Goal: Task Accomplishment & Management: Use online tool/utility

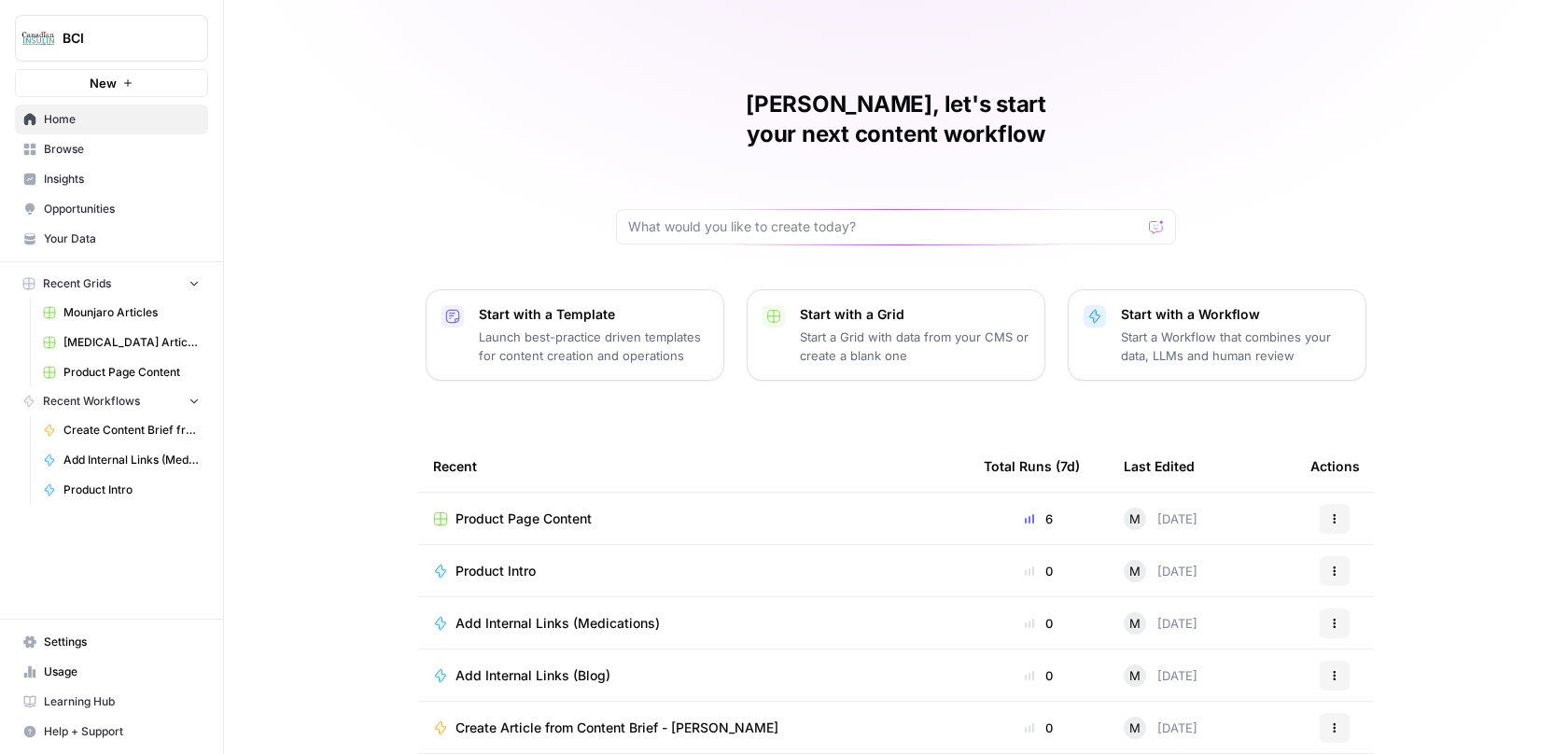
click at [473, 562] on span "Product Intro" at bounding box center [495, 571] width 81 height 19
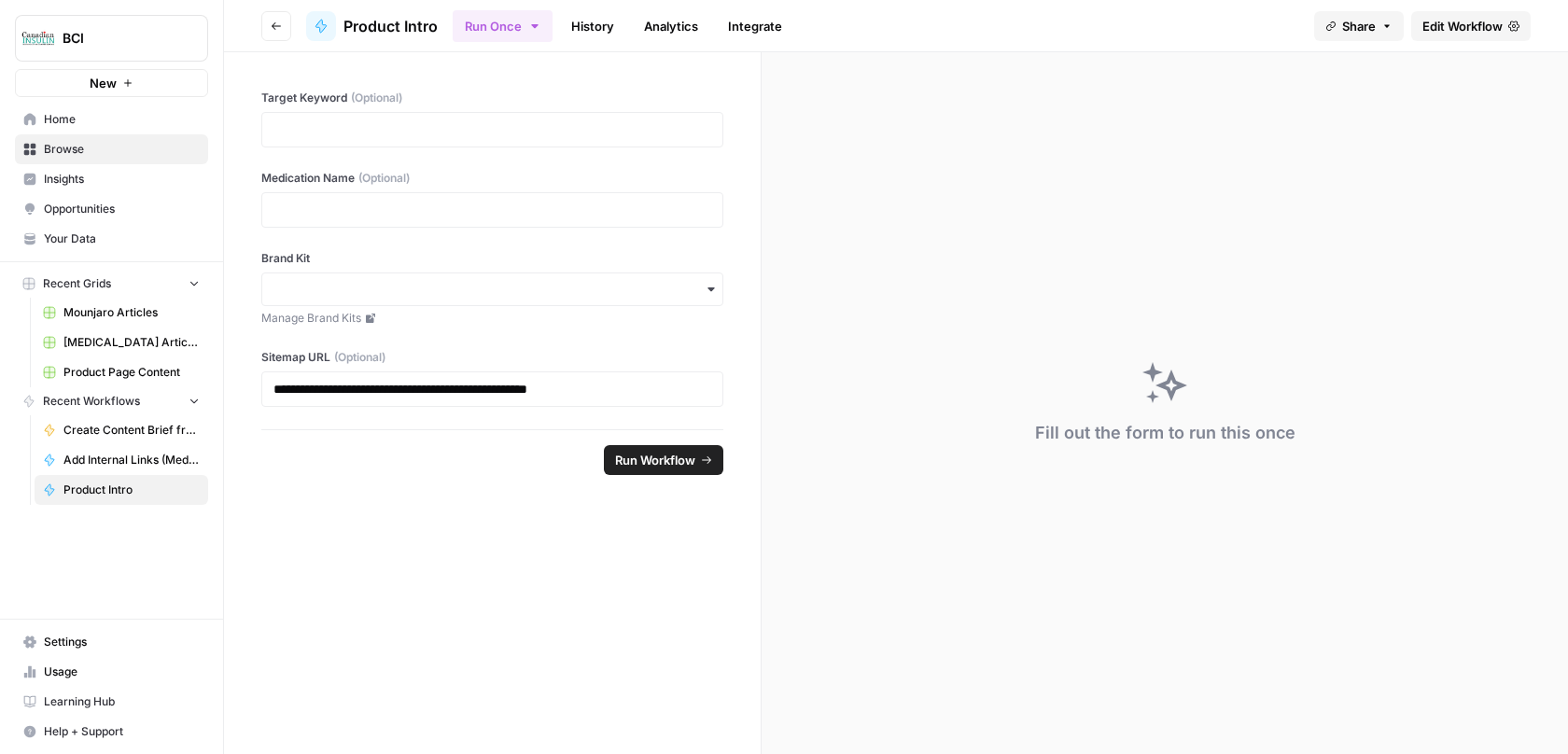
click at [1447, 28] on span "Edit Workflow" at bounding box center [1462, 26] width 81 height 19
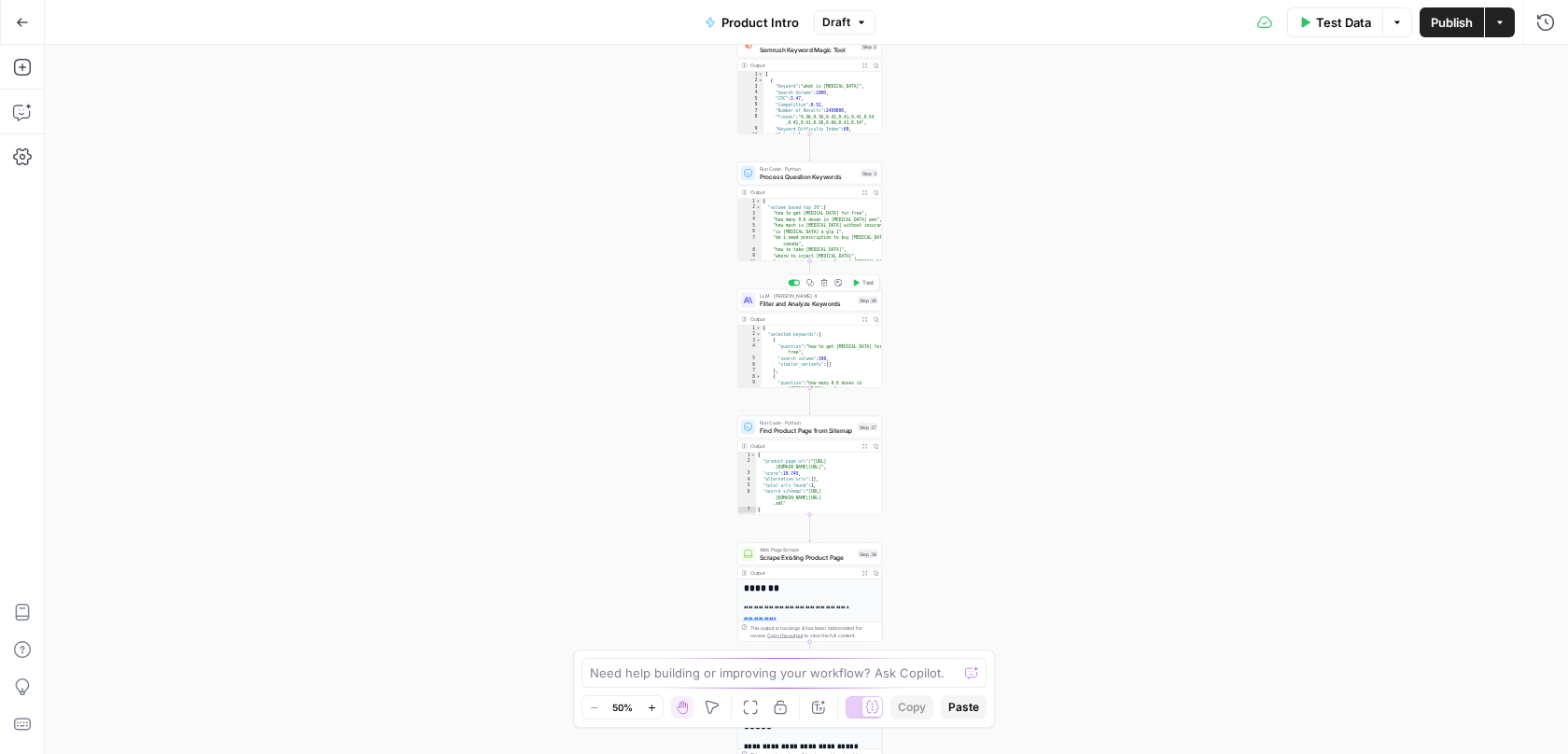
click at [789, 306] on span "Filter and Analyze Keywords" at bounding box center [807, 303] width 95 height 9
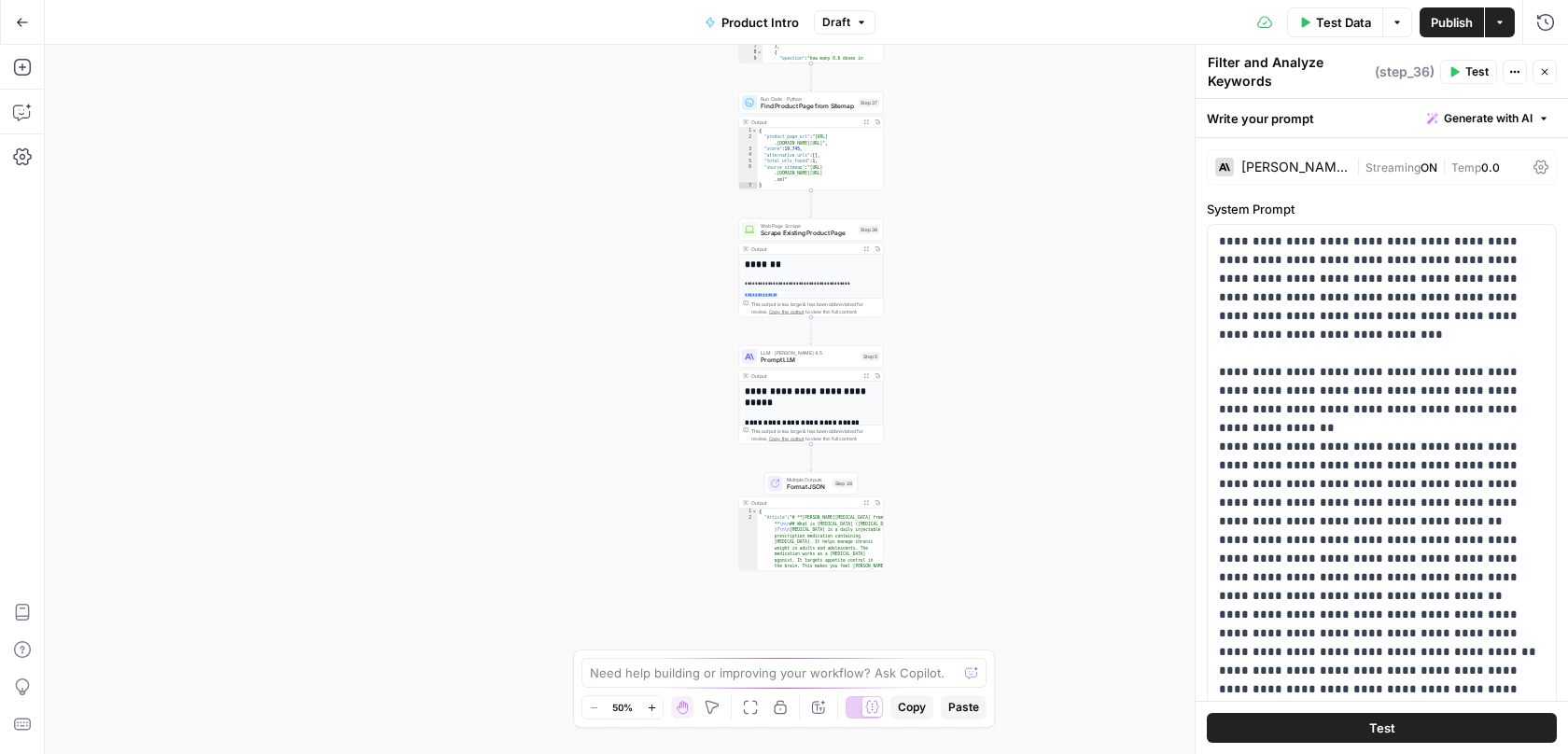
click at [777, 354] on span "LLM · [PERSON_NAME] 4.5" at bounding box center [809, 353] width 97 height 7
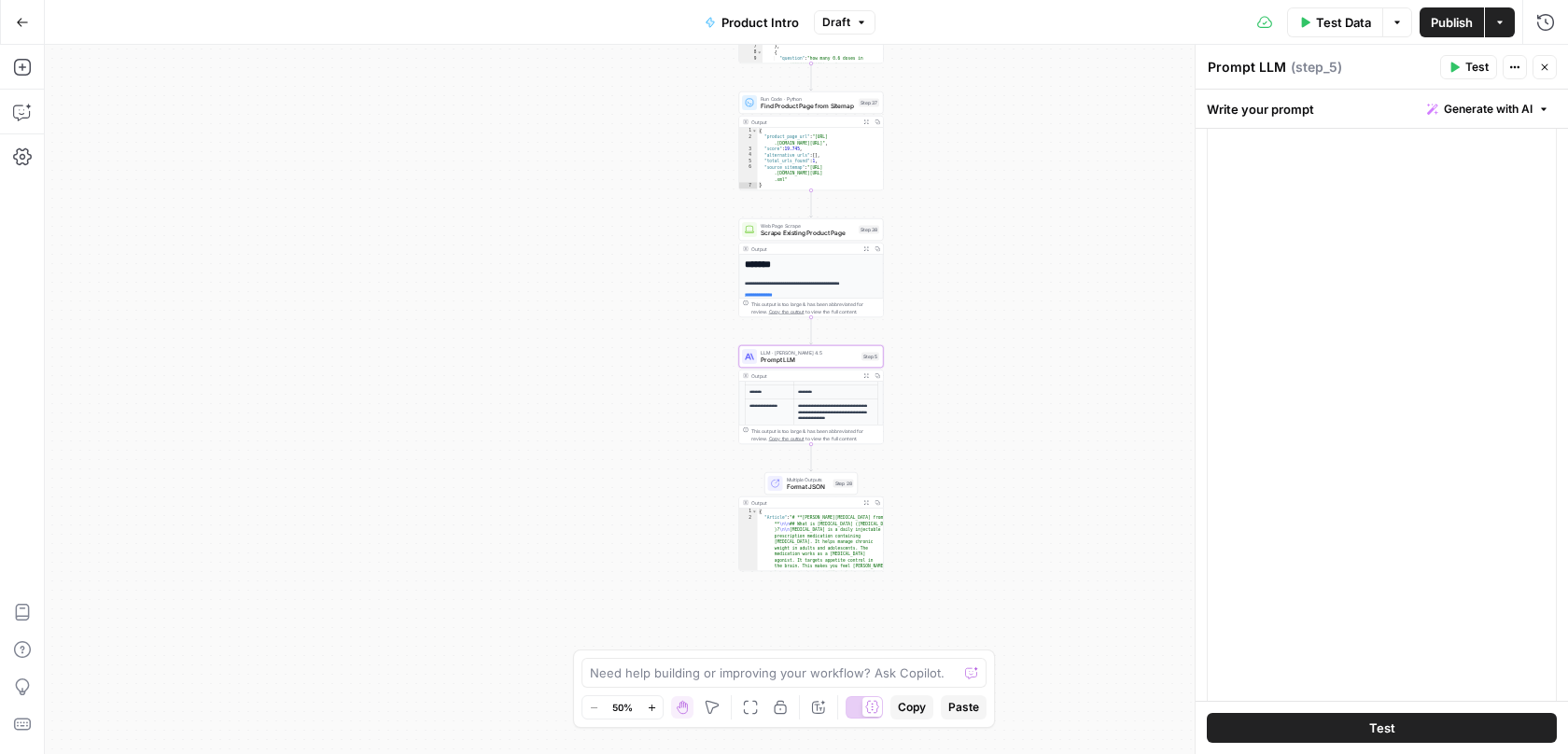
scroll to position [249, 0]
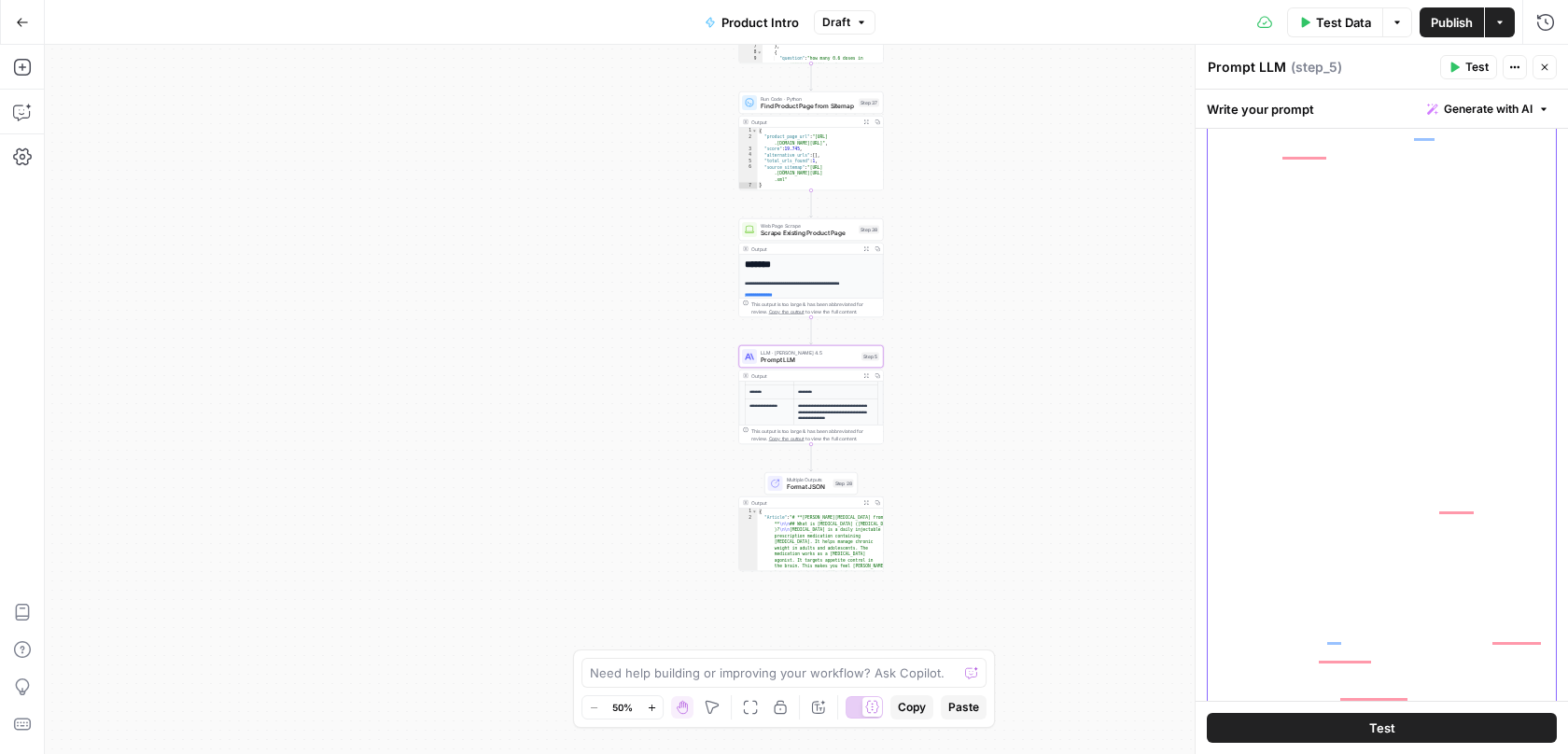
click at [1215, 574] on div "**********" at bounding box center [1383, 347] width 349 height 761
click at [1469, 19] on span "Publish" at bounding box center [1452, 22] width 42 height 19
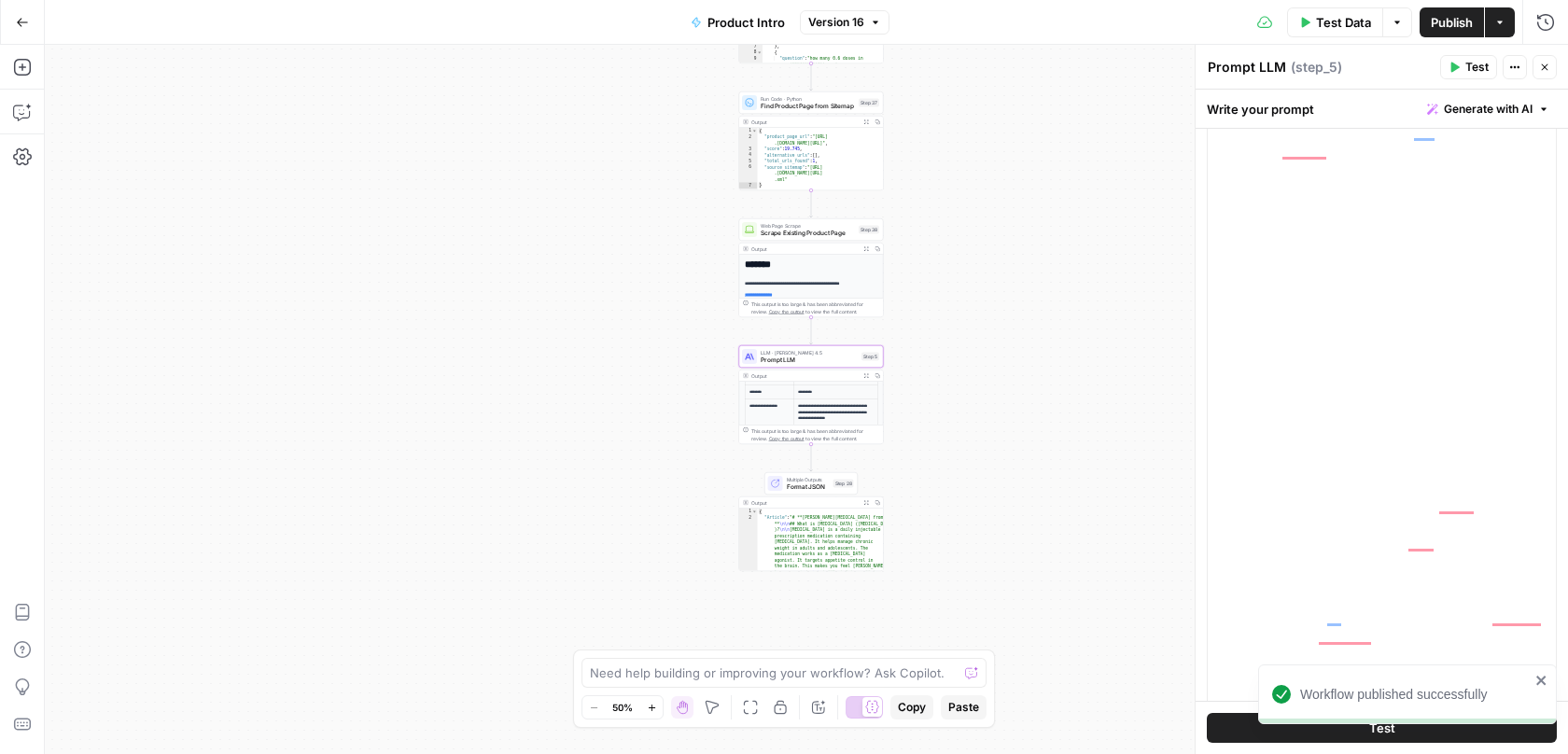
click at [22, 14] on button "Go Back" at bounding box center [23, 23] width 34 height 34
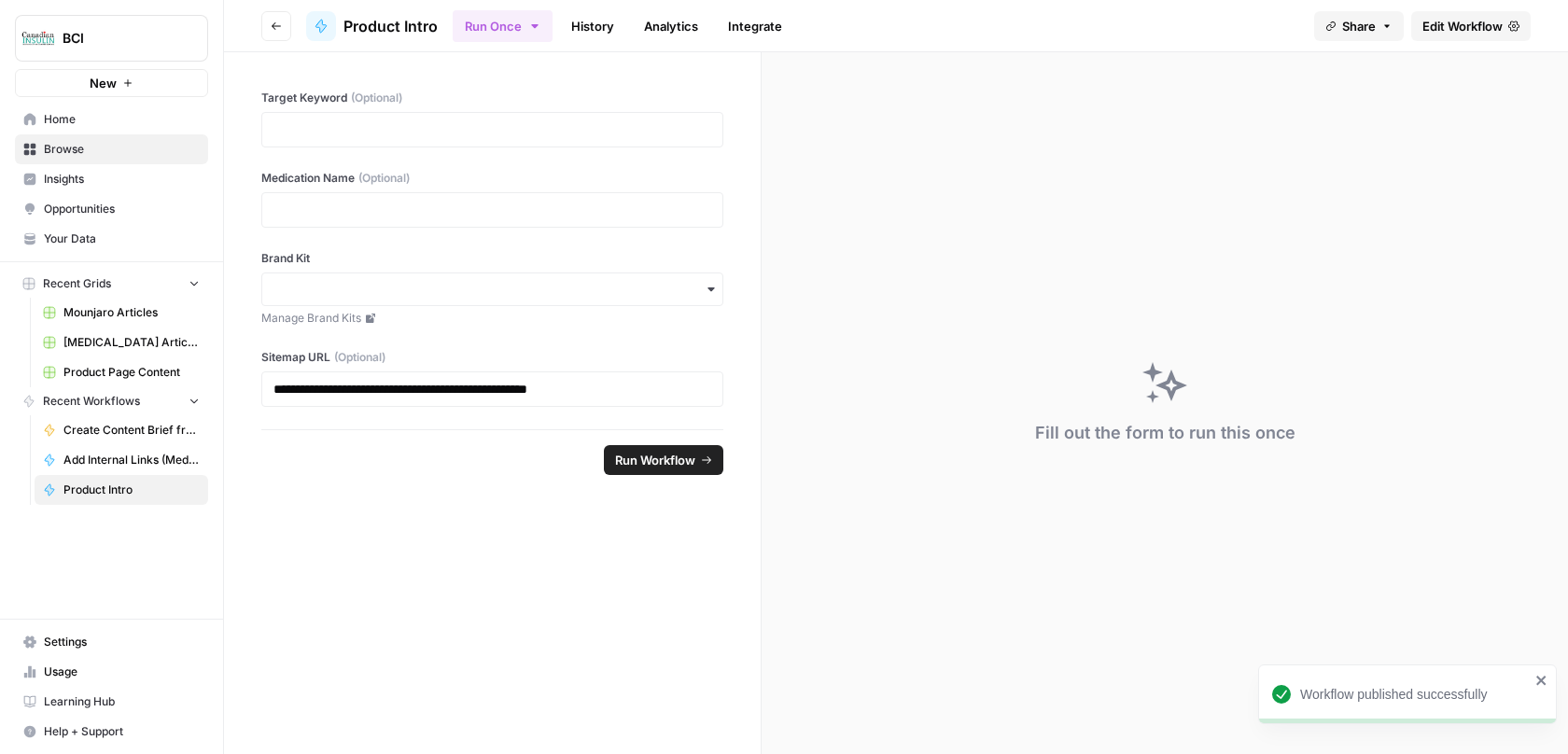
click at [49, 154] on span "Browse" at bounding box center [122, 149] width 156 height 17
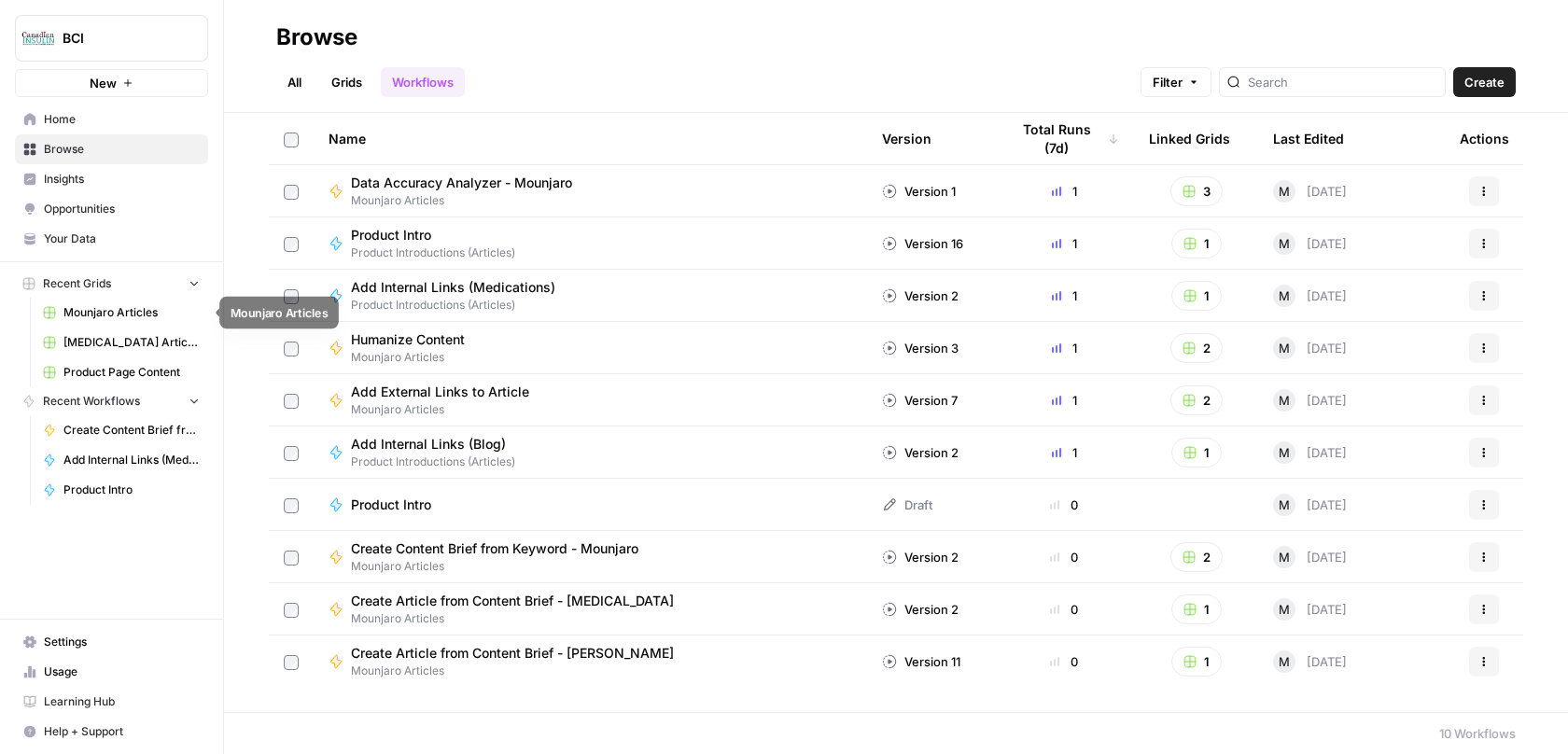
click at [98, 344] on span "[MEDICAL_DATA] Articles" at bounding box center [131, 343] width 136 height 17
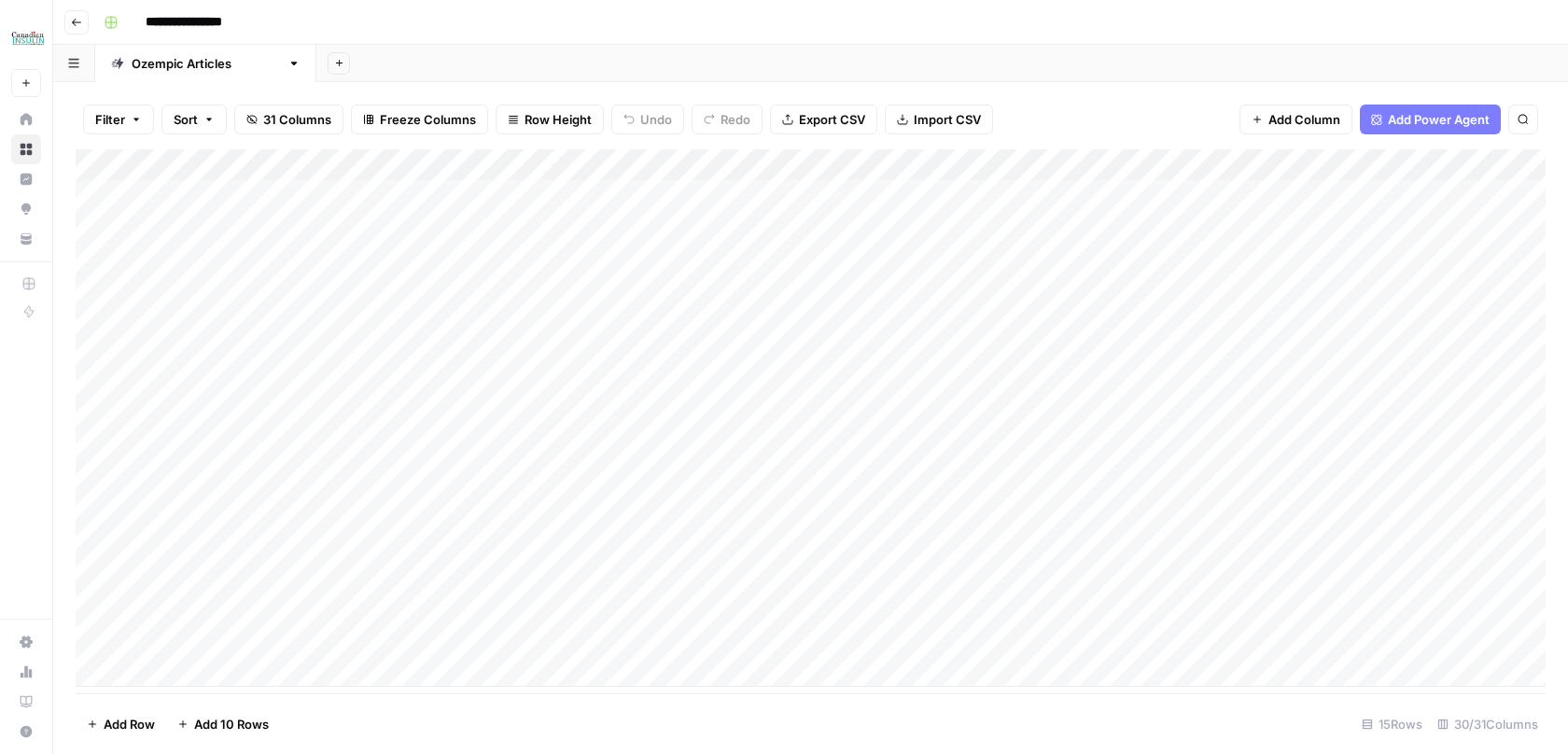
click at [27, 145] on icon at bounding box center [27, 149] width 12 height 12
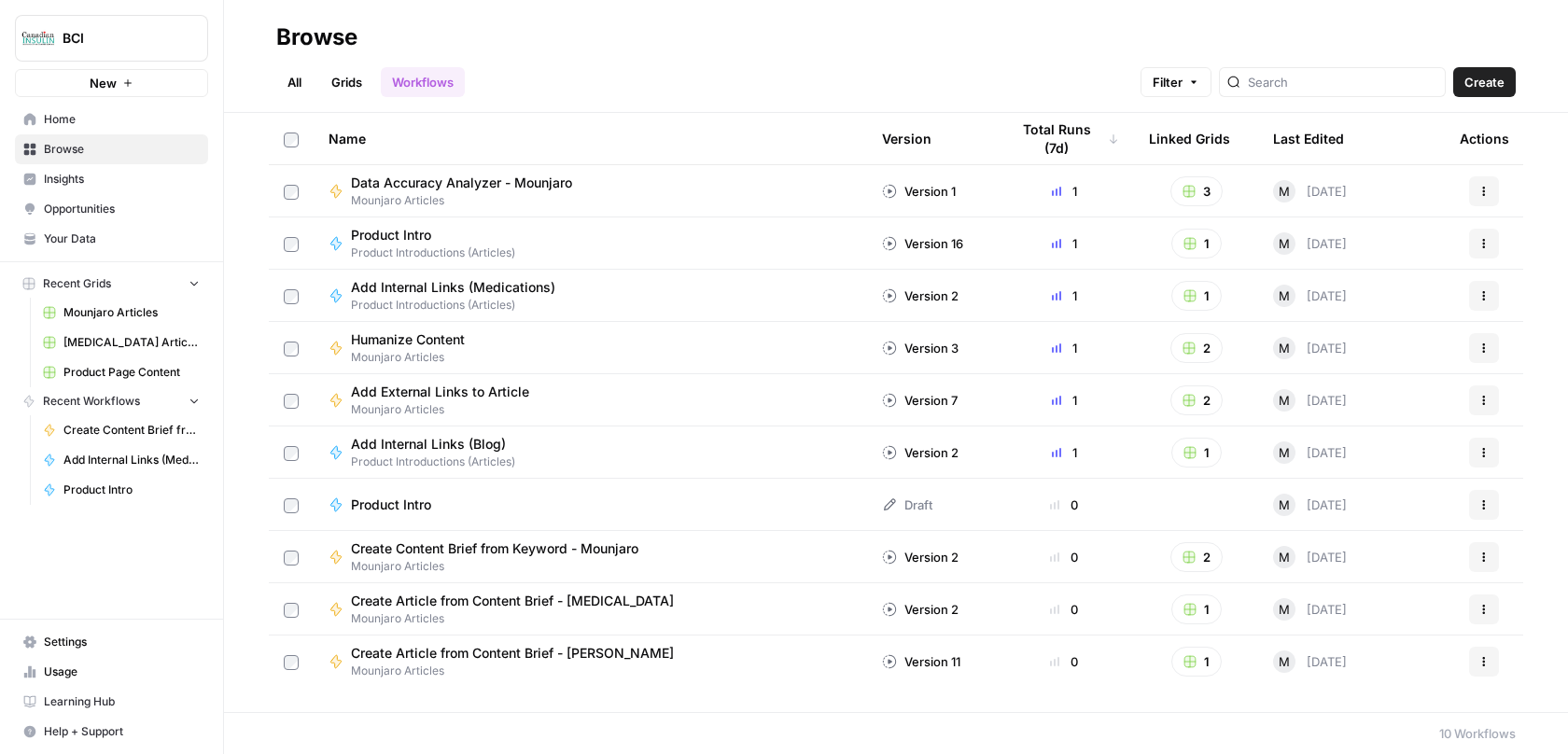
click at [103, 375] on span "Product Page Content" at bounding box center [131, 372] width 136 height 17
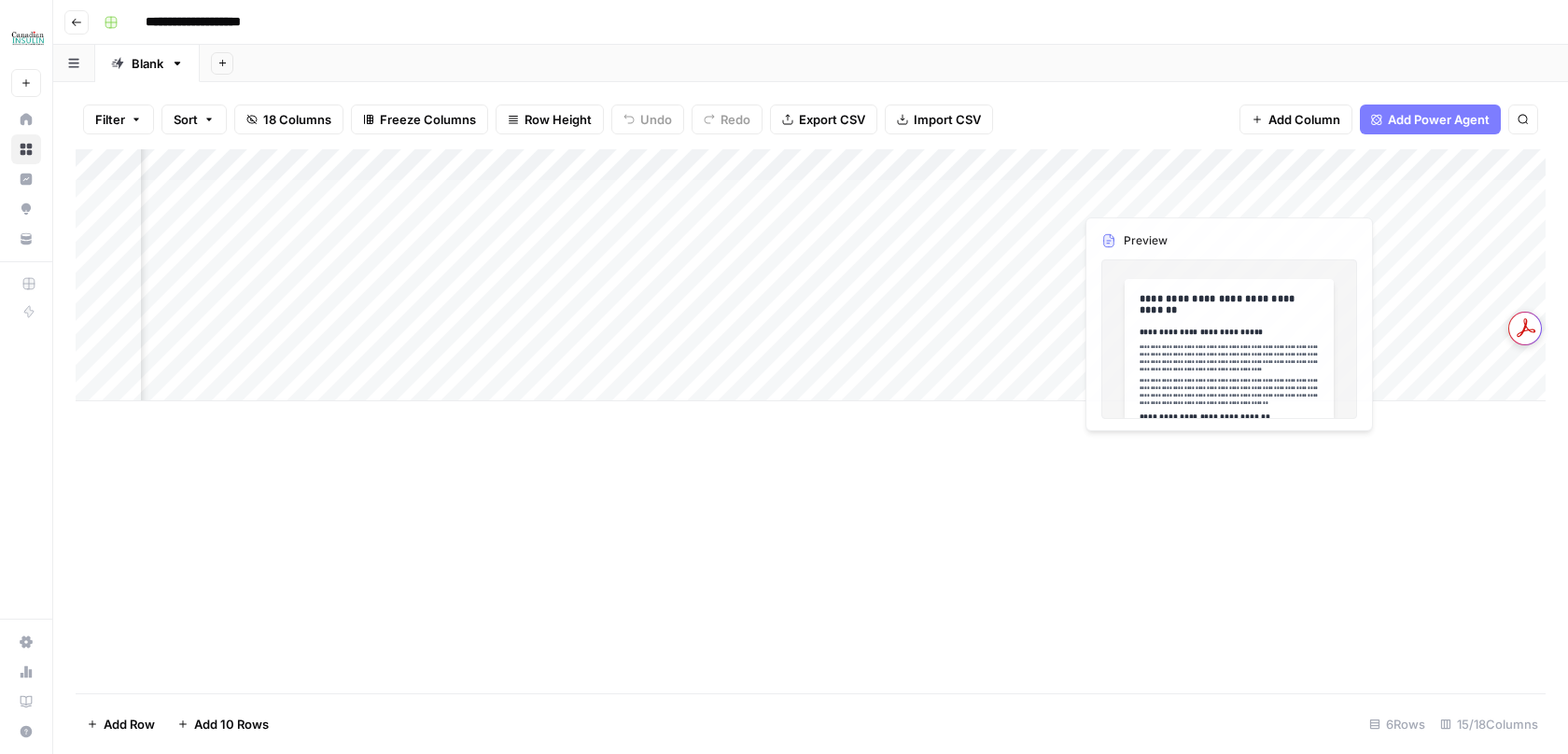
scroll to position [0, 632]
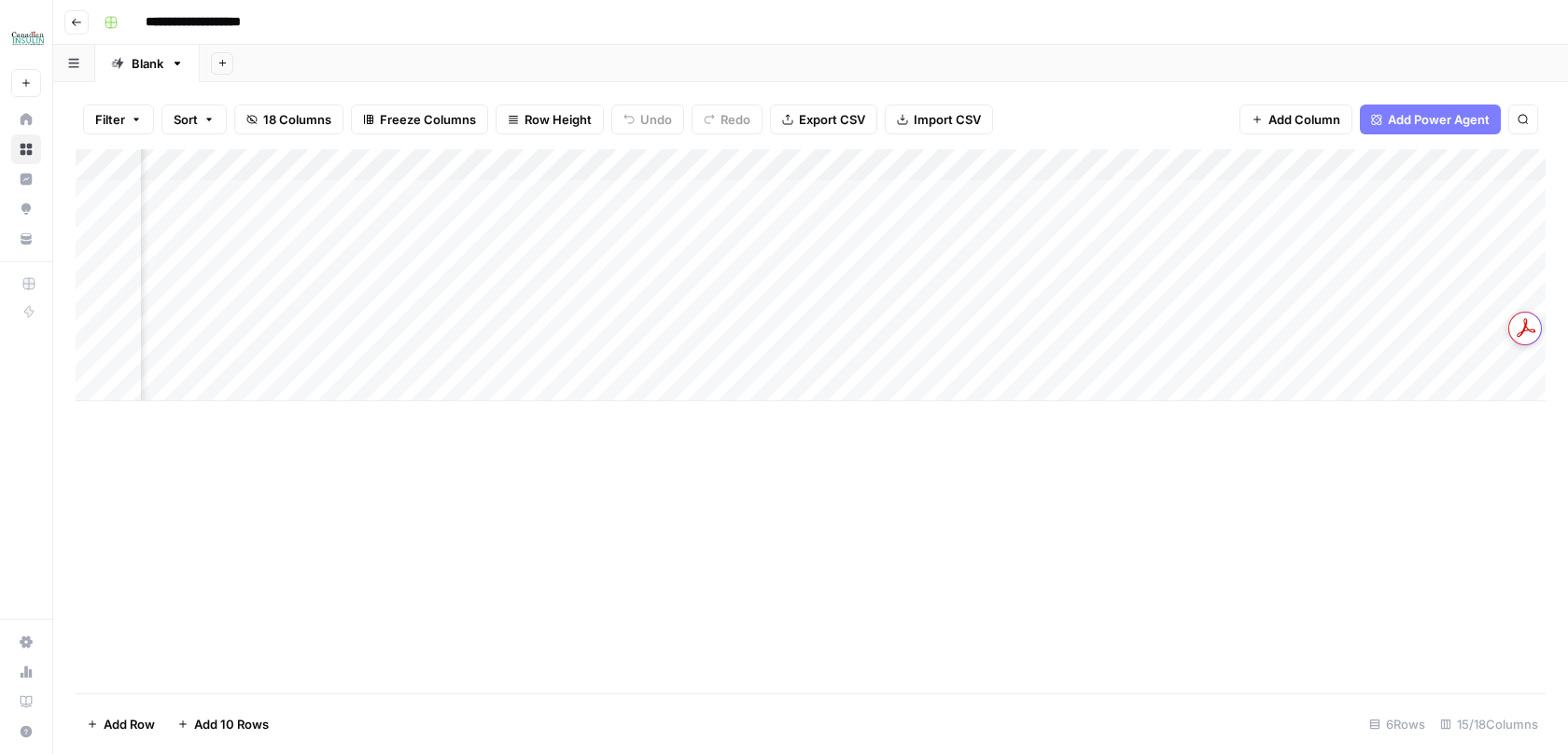
click at [1016, 227] on div "Add Column" at bounding box center [811, 275] width 1470 height 252
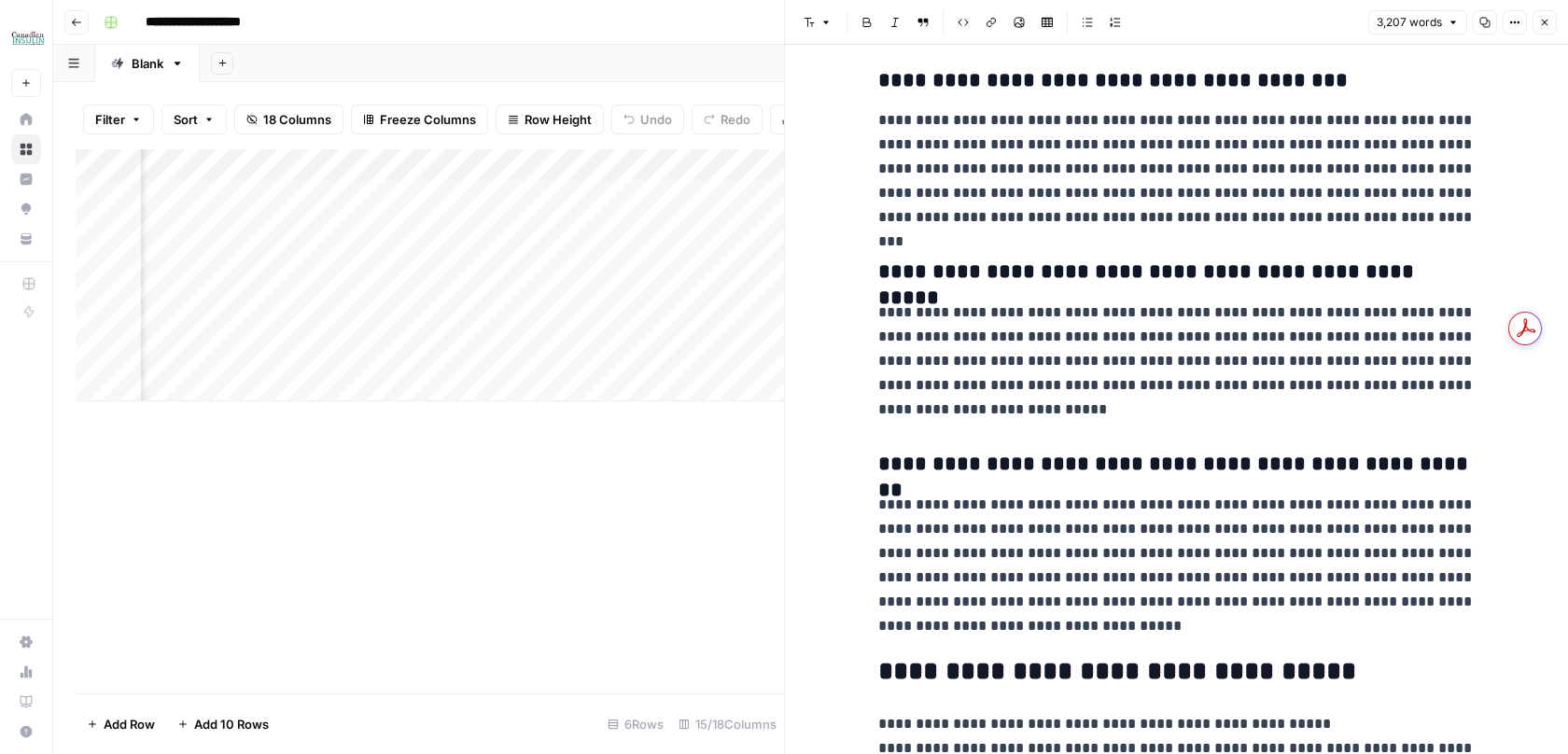
scroll to position [806, 0]
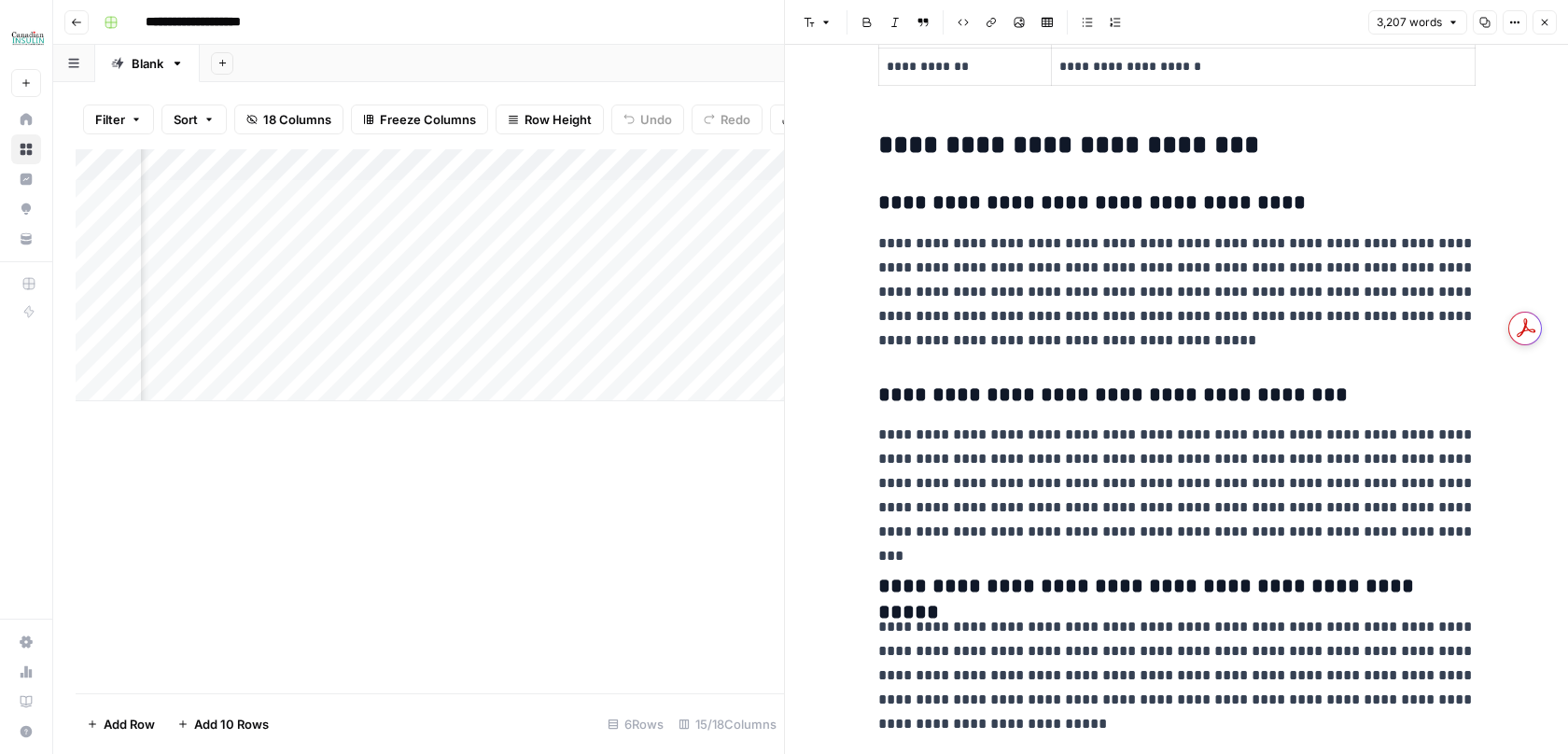
click at [1553, 21] on button "Close" at bounding box center [1545, 22] width 24 height 24
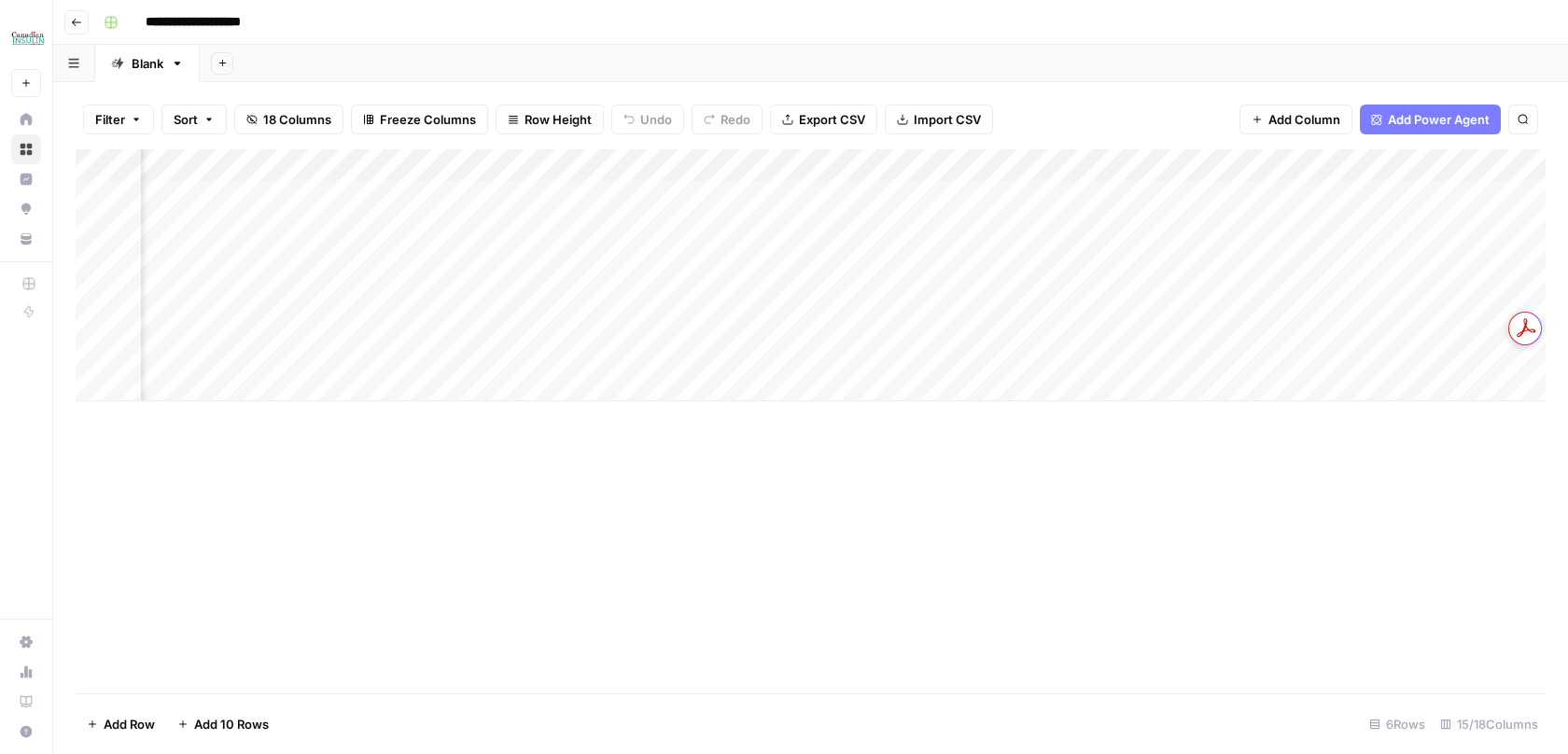
click at [1018, 194] on div "Add Column" at bounding box center [811, 275] width 1470 height 252
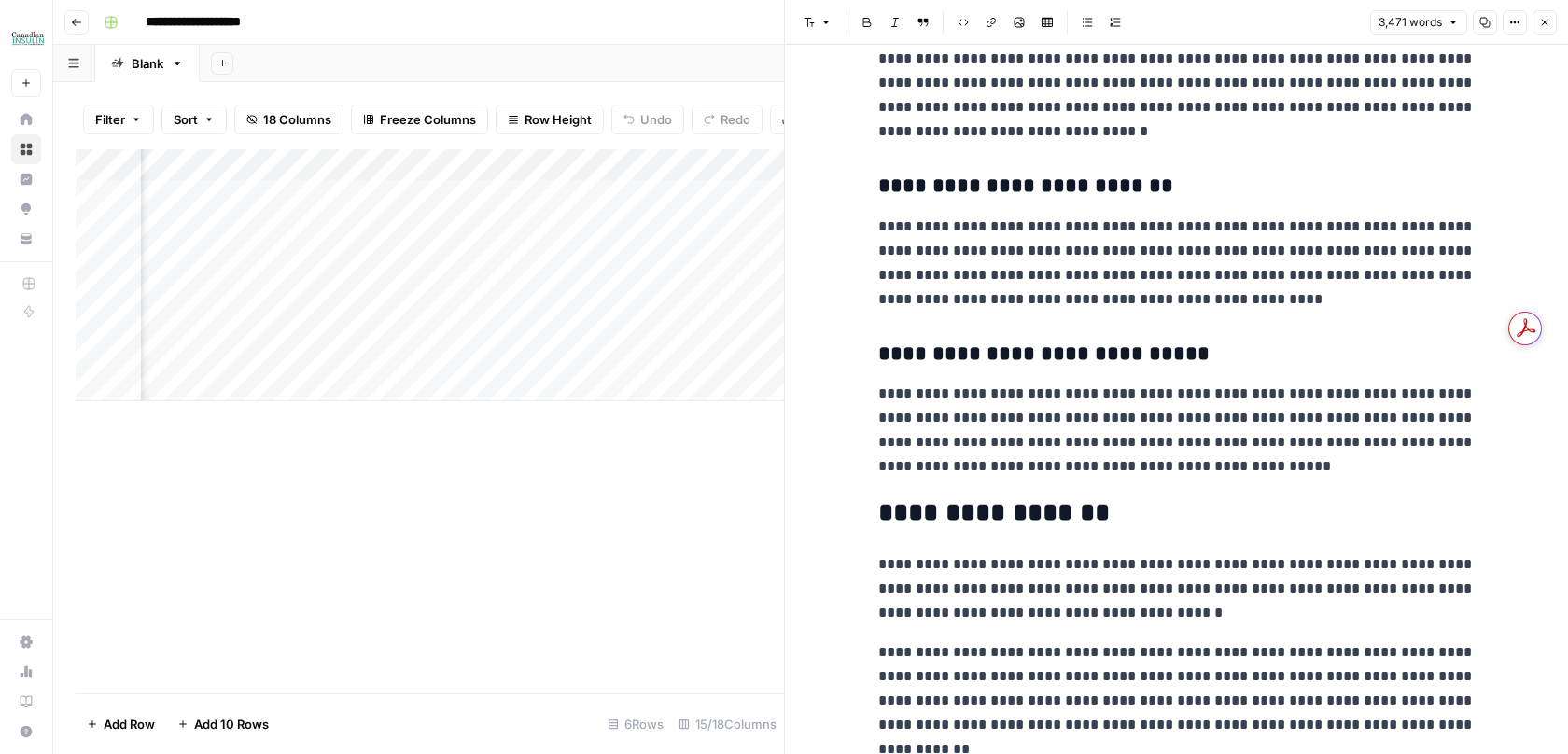
scroll to position [4940, 0]
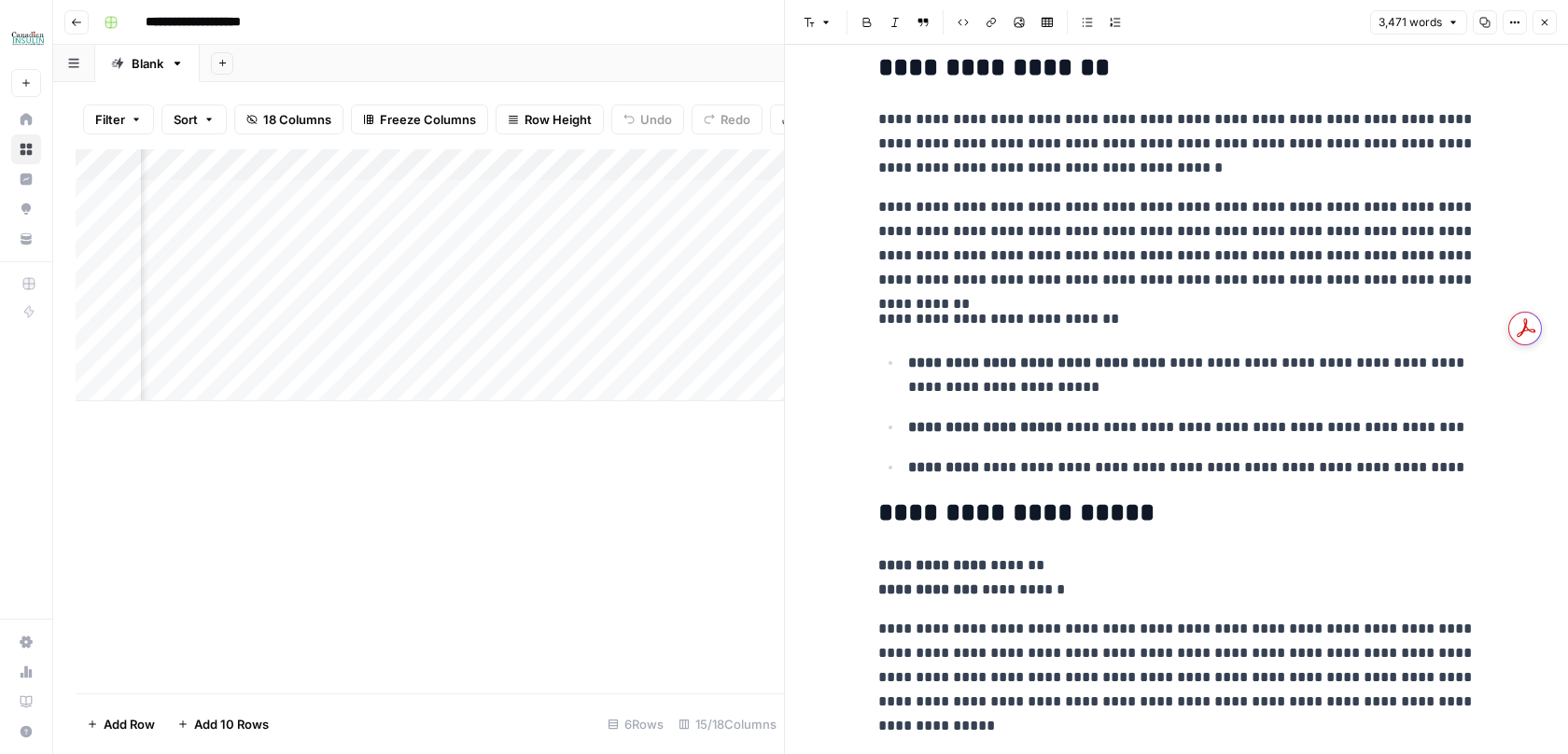
click at [1545, 27] on icon "button" at bounding box center [1544, 22] width 11 height 11
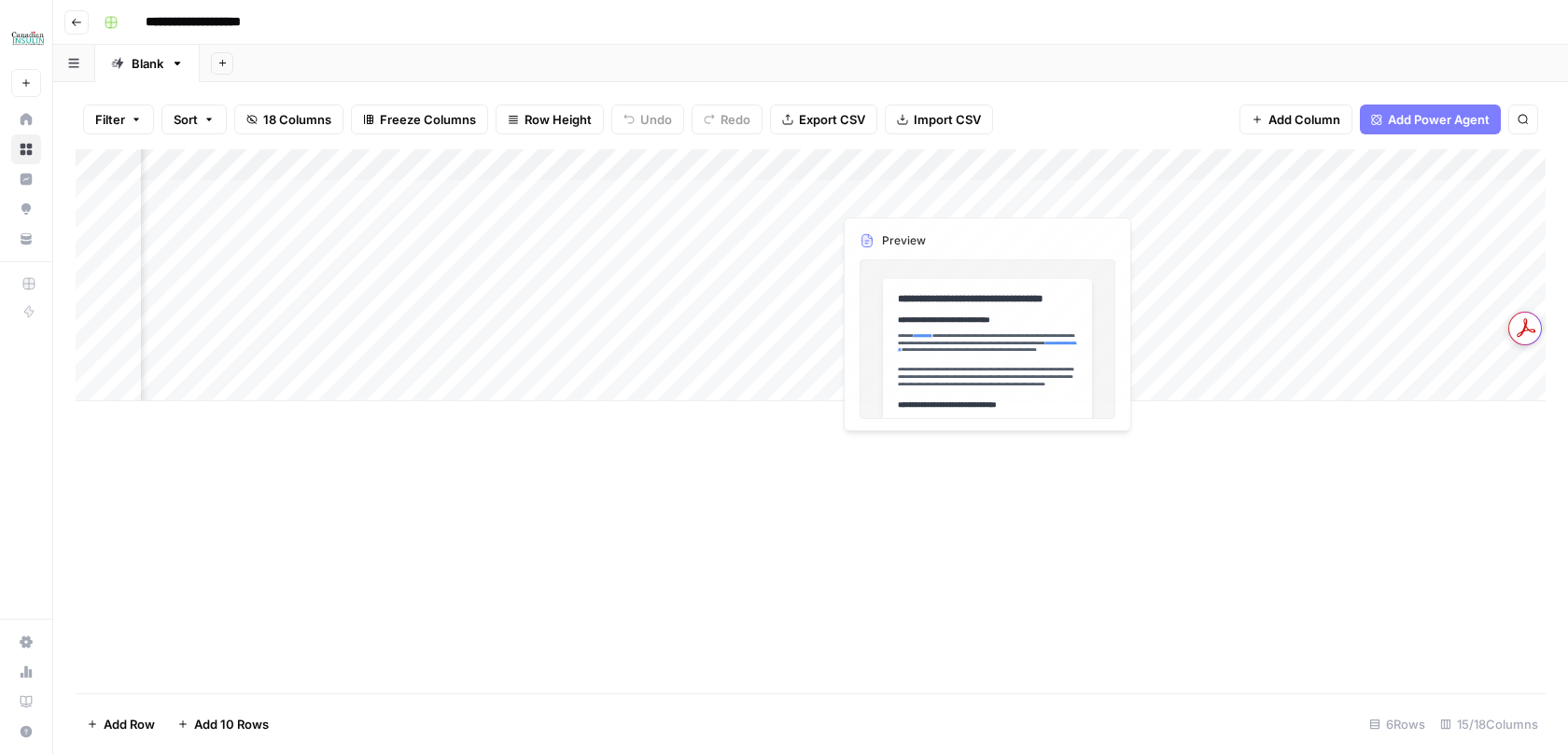
scroll to position [0, 973]
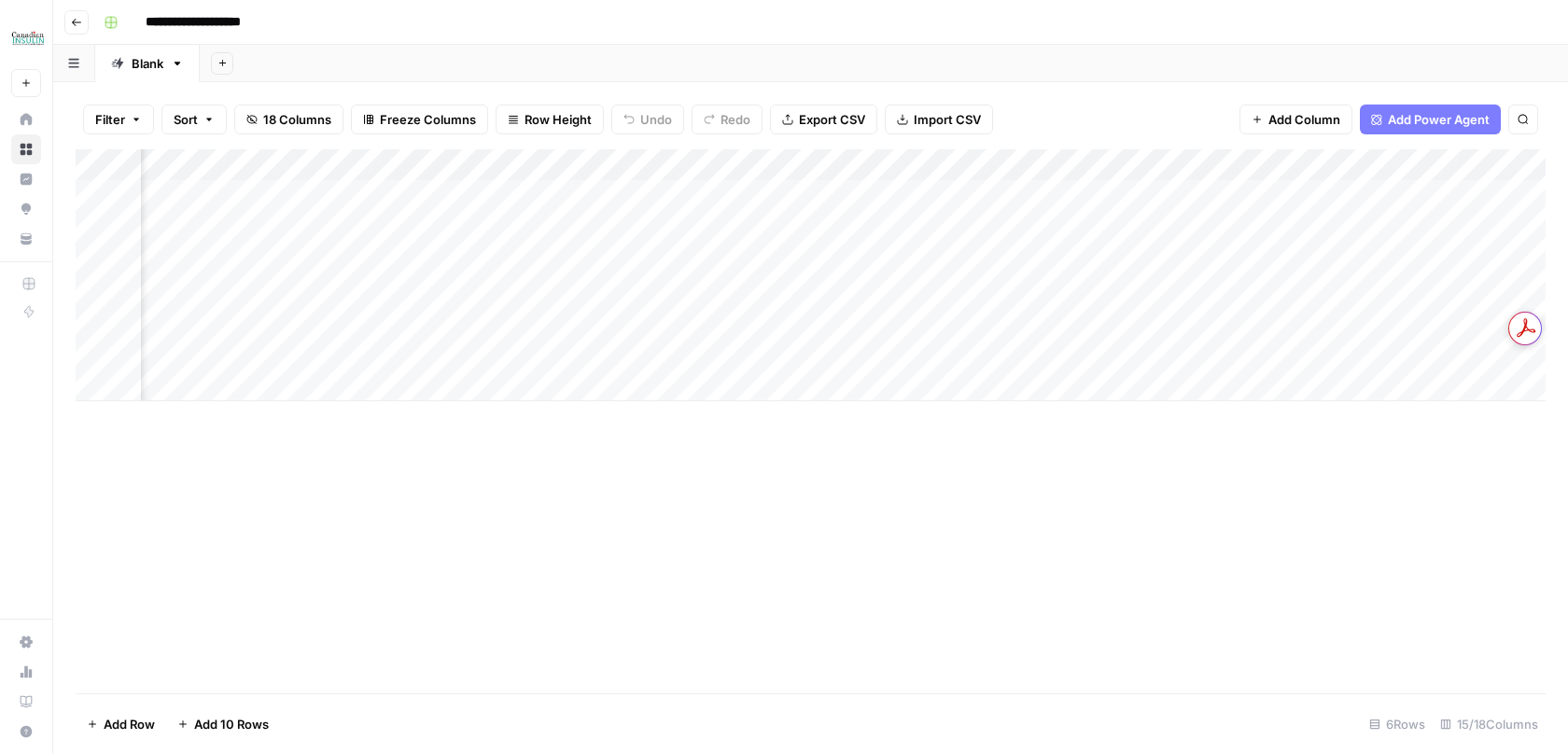
click at [1181, 171] on div "Add Column" at bounding box center [811, 275] width 1470 height 252
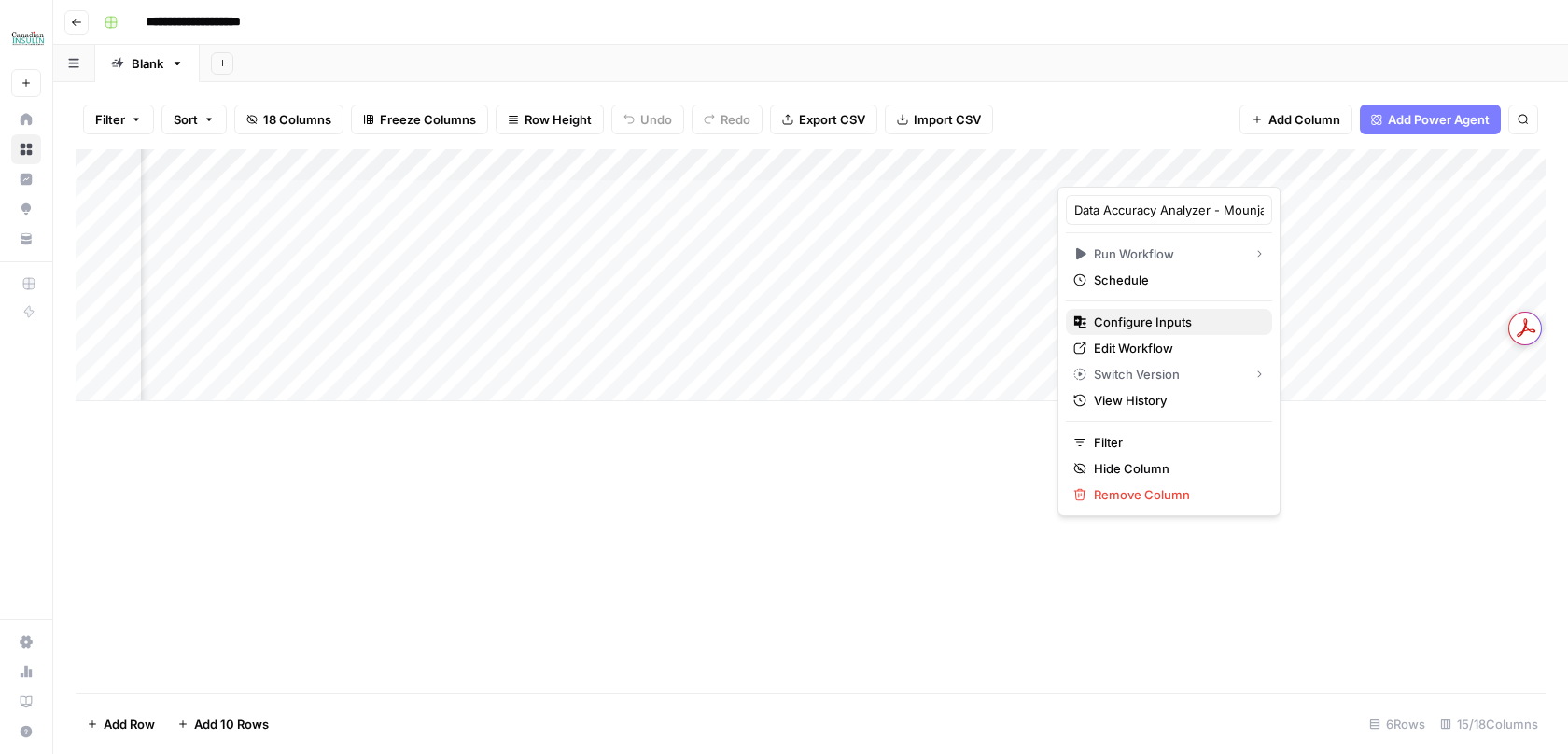
click at [1114, 323] on span "Configure Inputs" at bounding box center [1176, 322] width 163 height 19
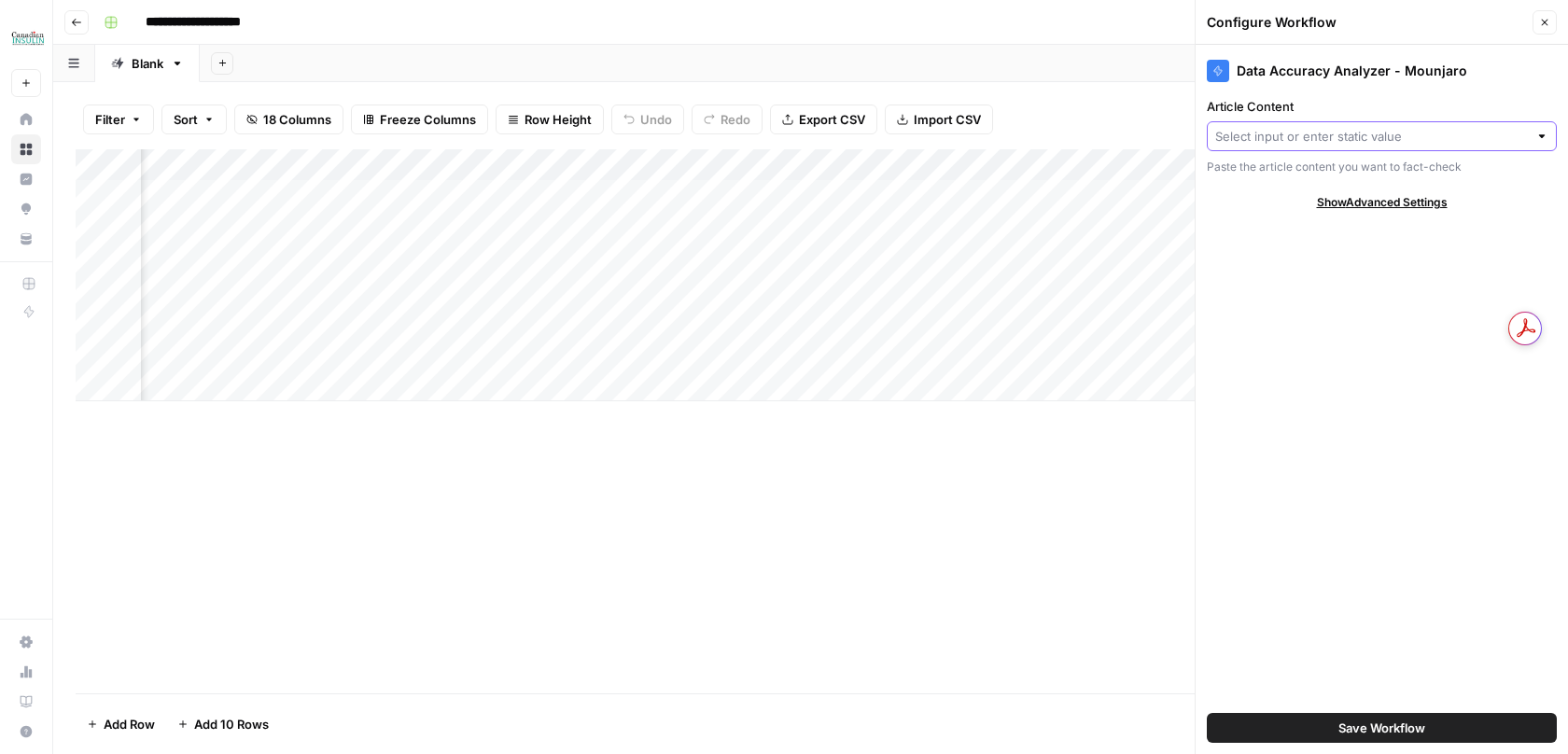
click at [1270, 143] on input "Article Content" at bounding box center [1372, 135] width 313 height 19
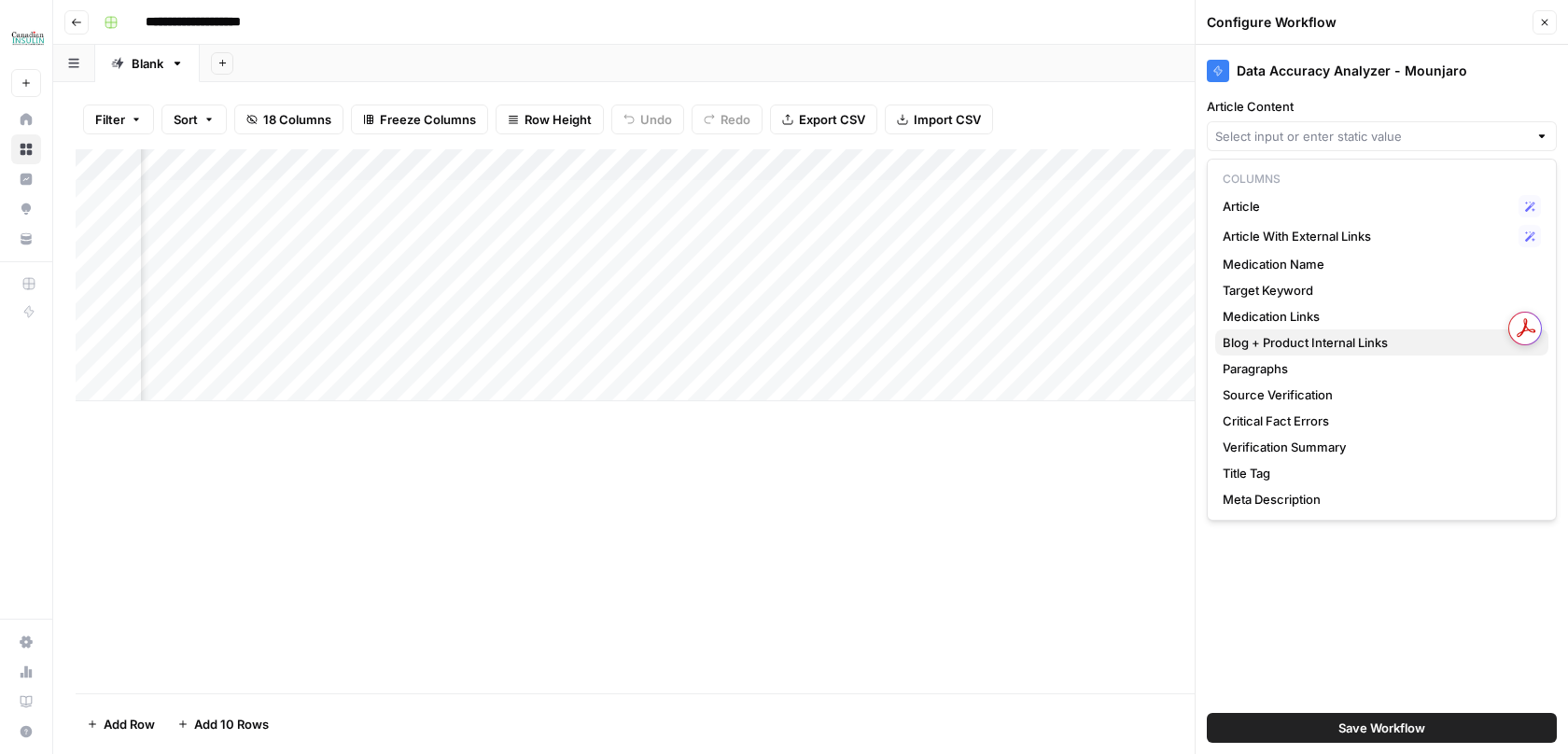
click at [1286, 341] on span "Blog + Product Internal Links" at bounding box center [1379, 343] width 311 height 19
type input "Blog + Product Internal Links"
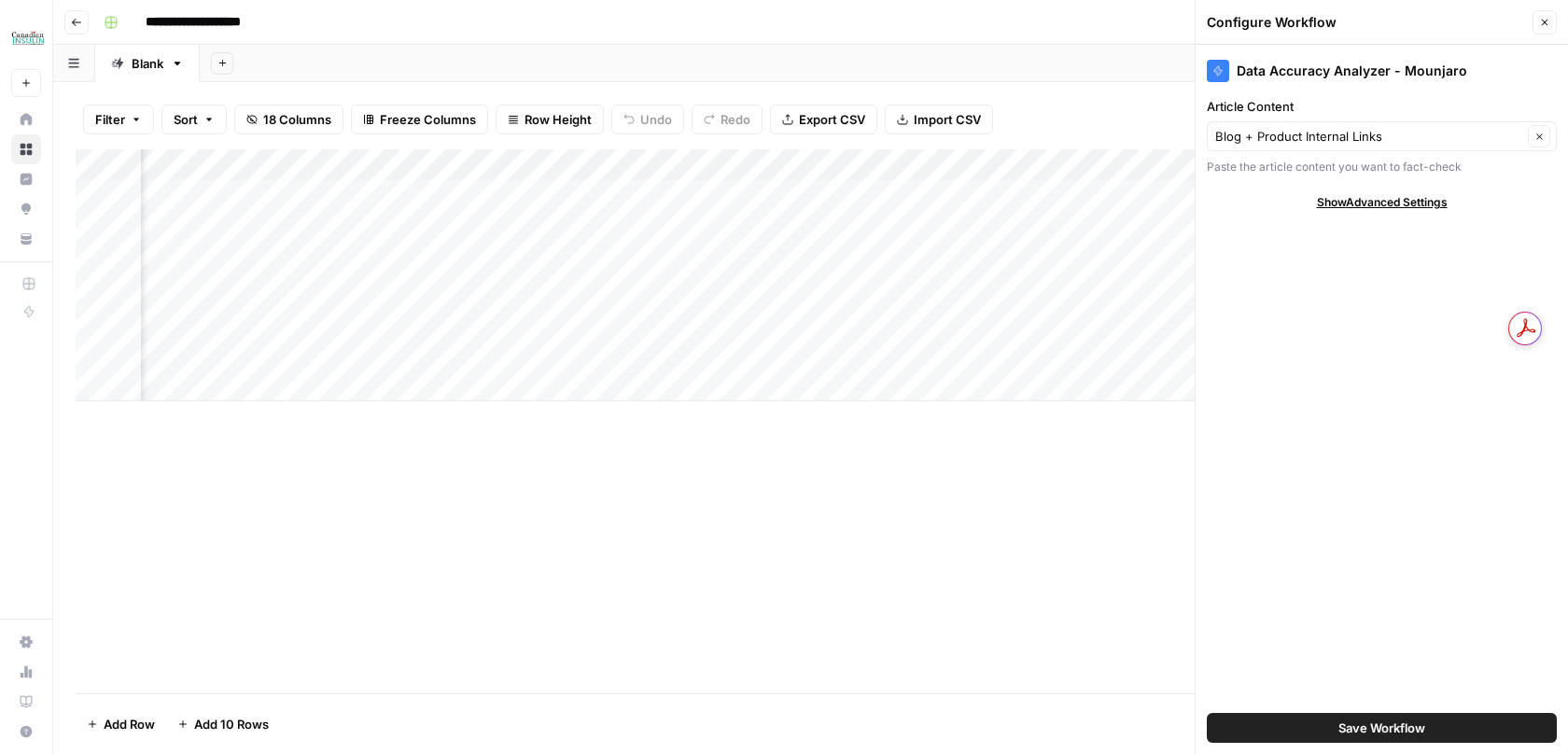
click at [1271, 736] on button "Save Workflow" at bounding box center [1382, 728] width 350 height 30
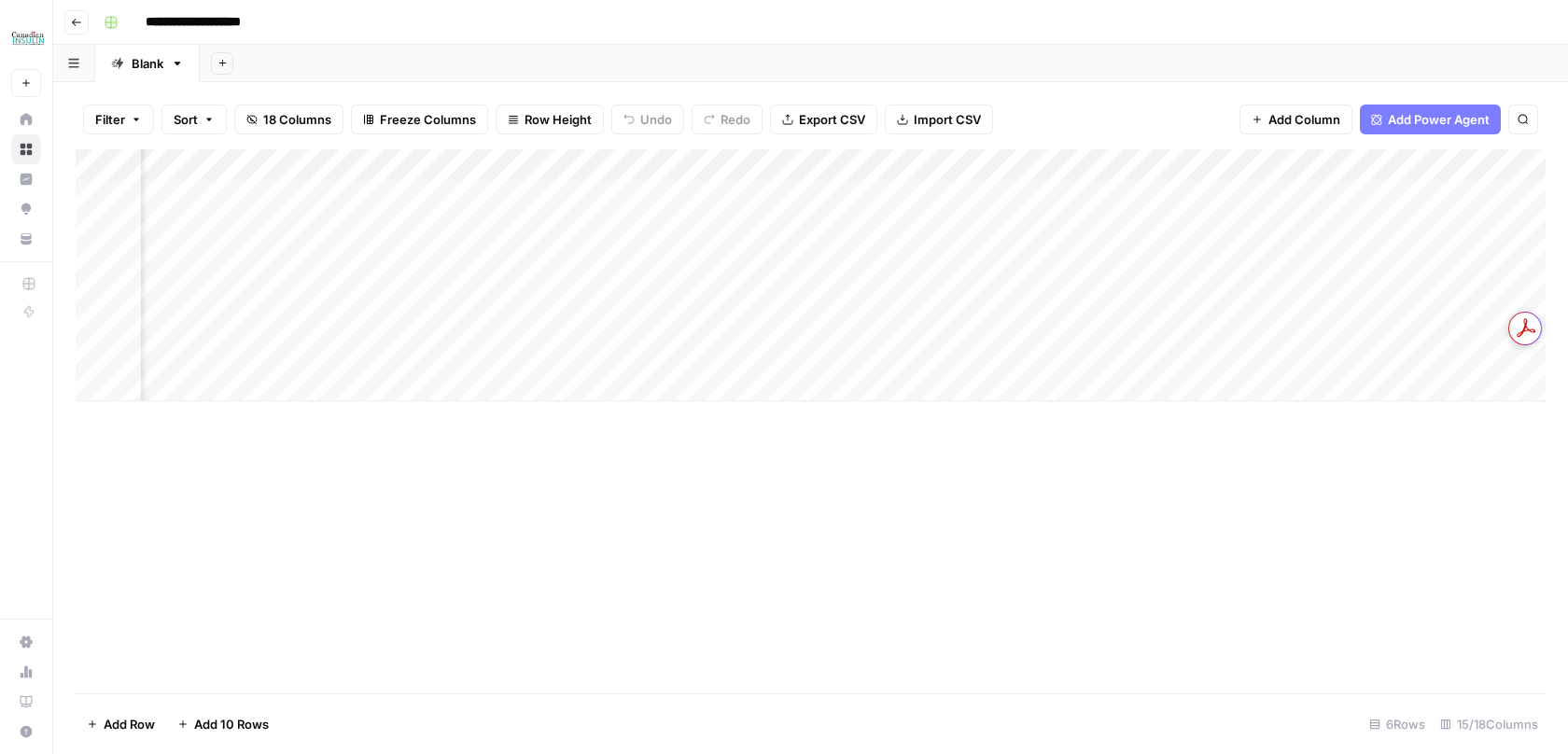
scroll to position [0, 1187]
click at [1310, 167] on div "Add Column" at bounding box center [811, 275] width 1470 height 252
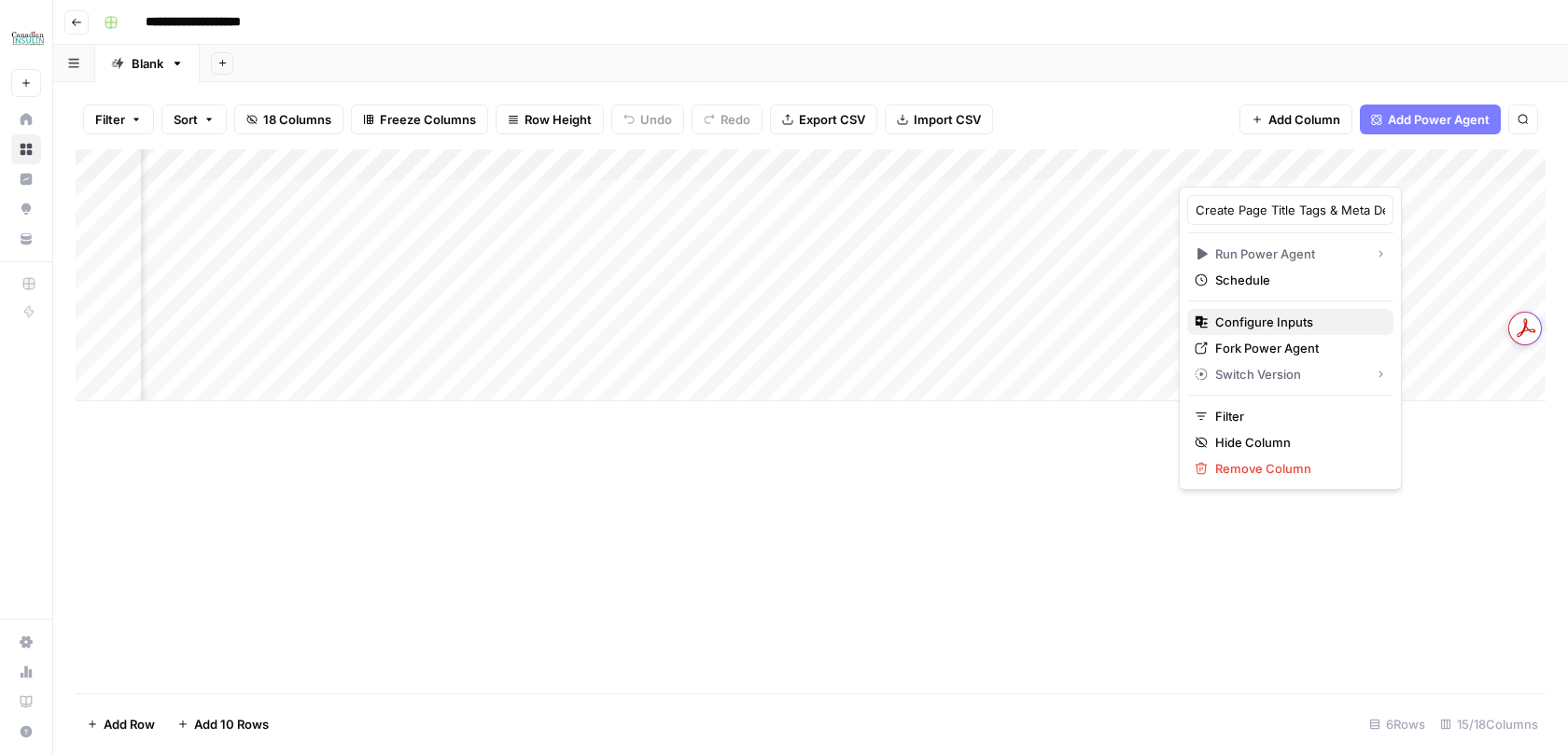
click at [1240, 320] on span "Configure Inputs" at bounding box center [1297, 322] width 163 height 19
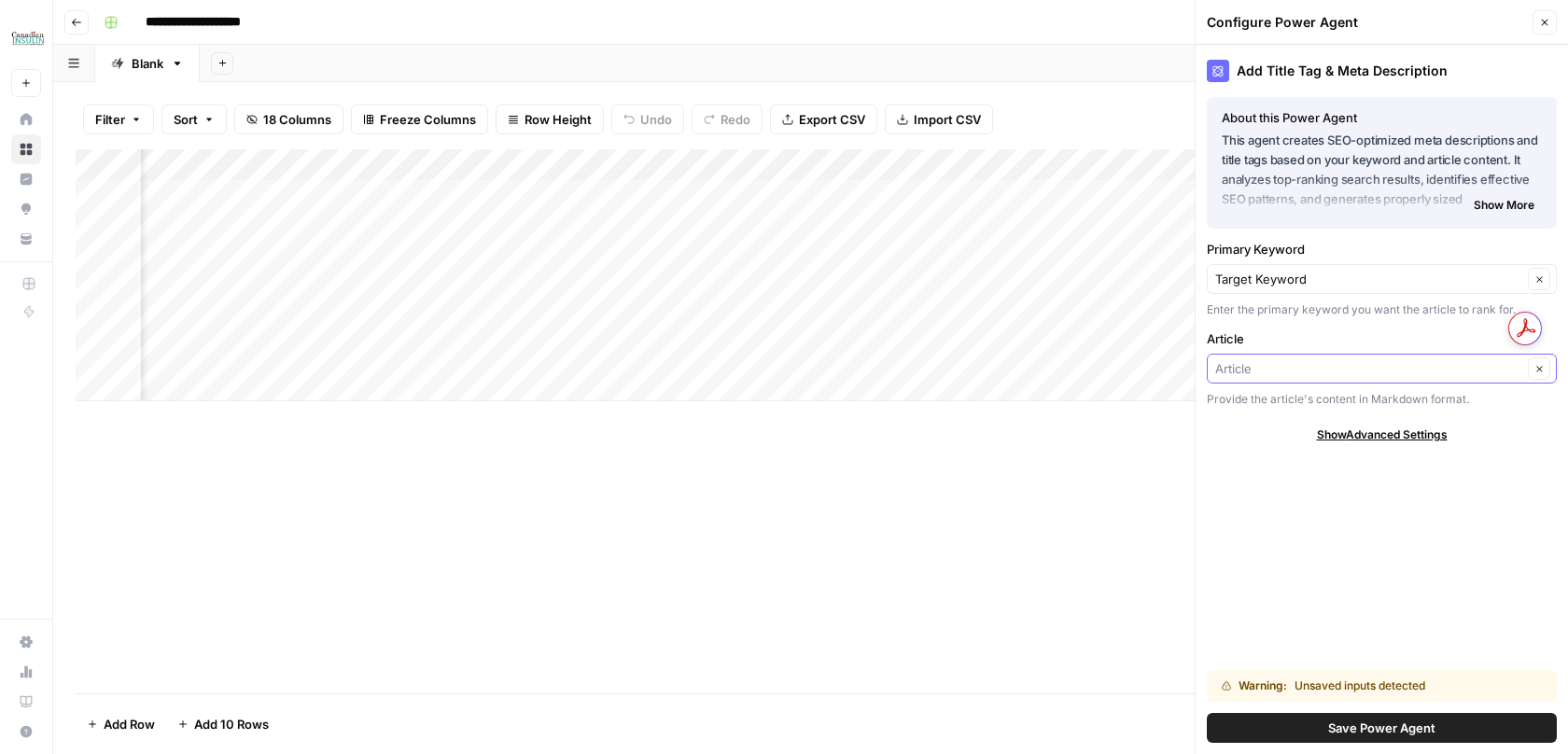
click at [1254, 360] on input "Article" at bounding box center [1369, 369] width 307 height 19
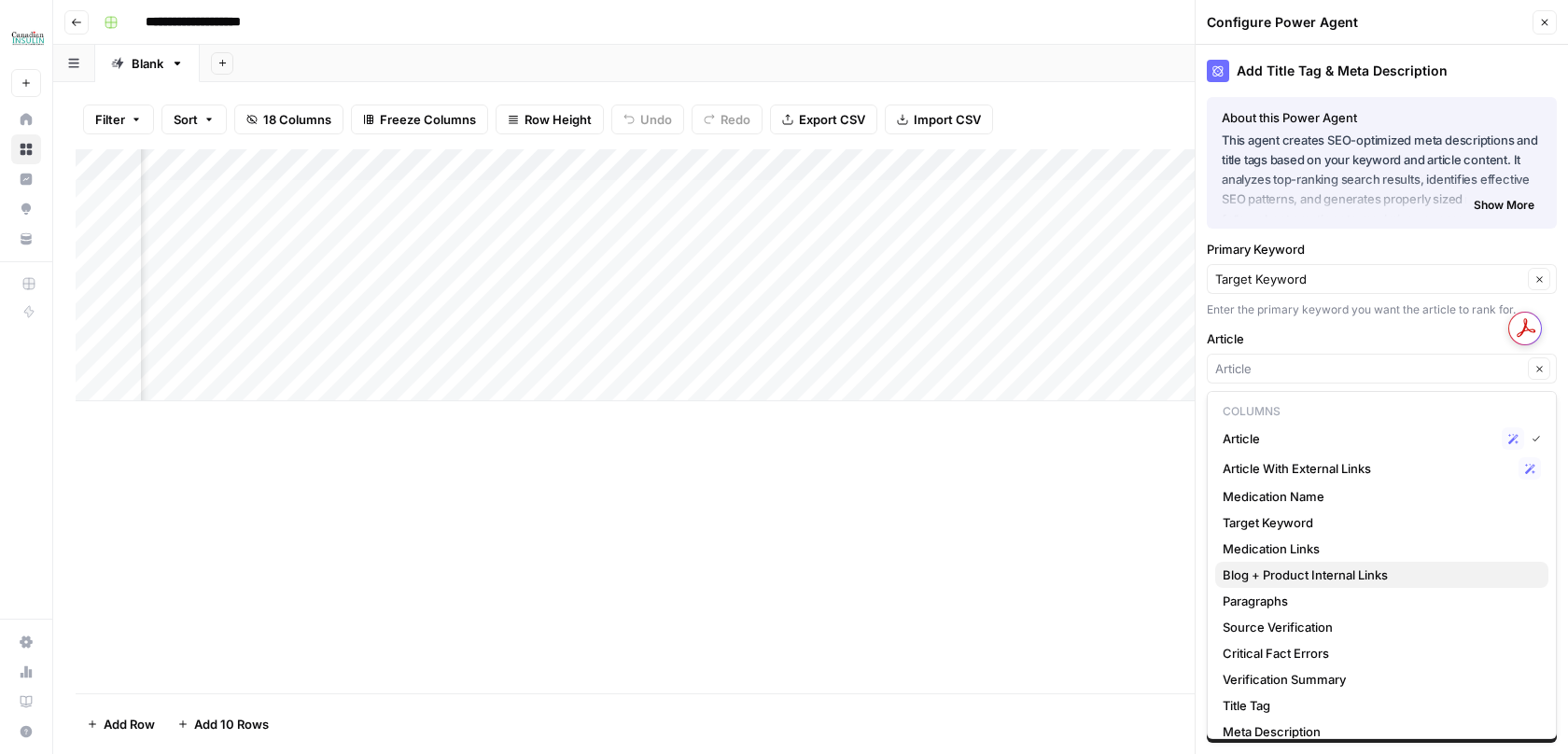
click at [1255, 567] on span "Blog + Product Internal Links" at bounding box center [1379, 575] width 311 height 19
type input "Blog + Product Internal Links"
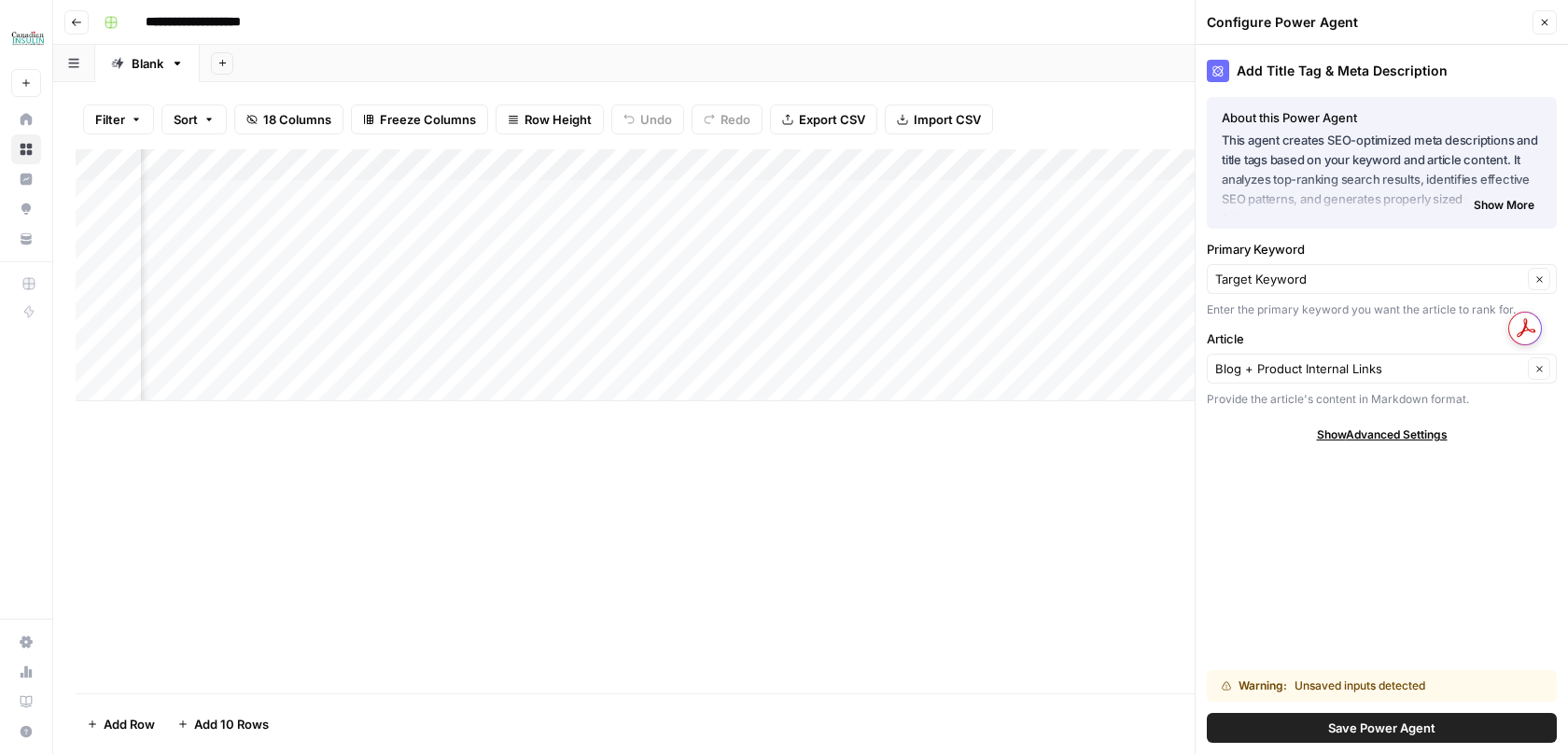
click at [1246, 719] on button "Save Power Agent" at bounding box center [1382, 728] width 350 height 30
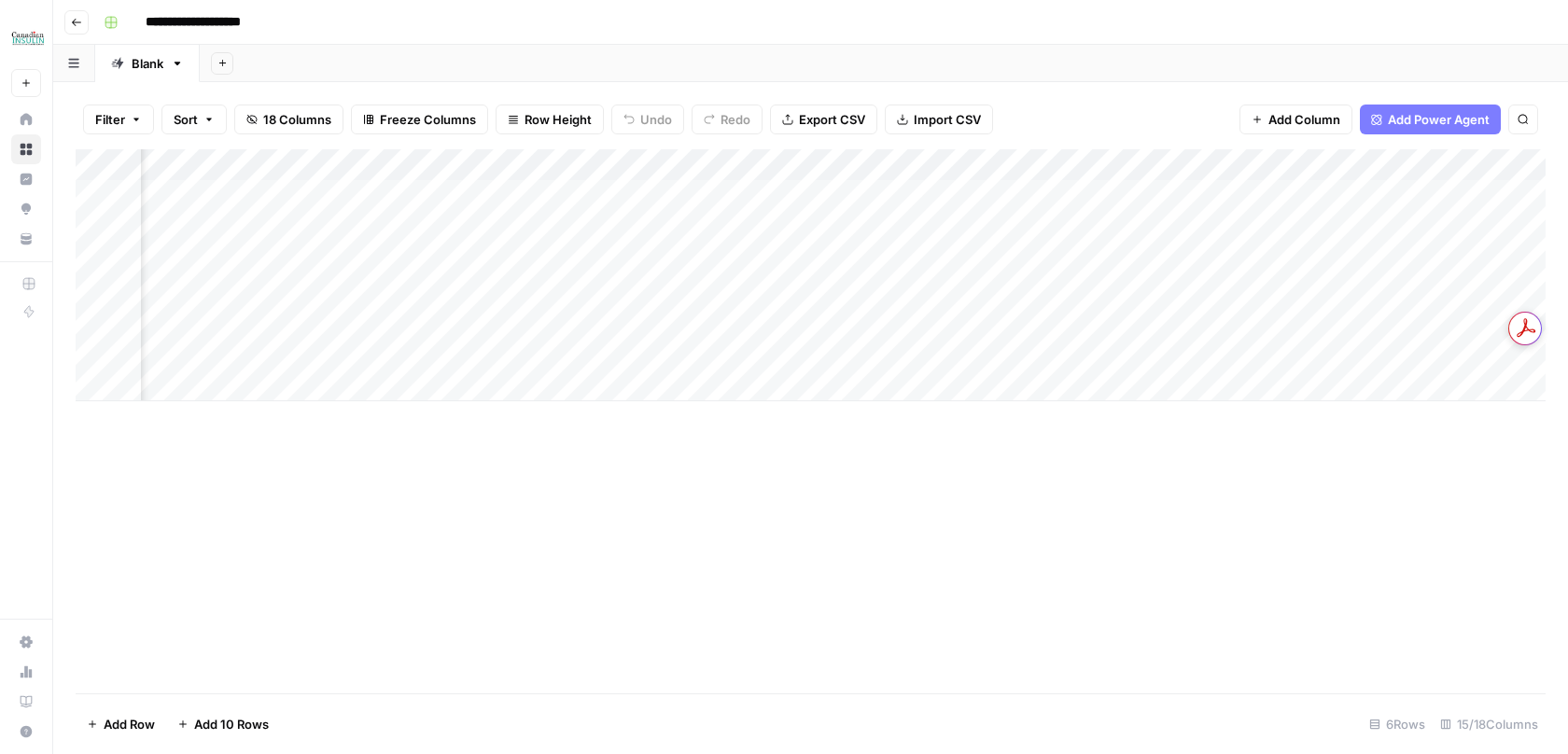
click at [639, 166] on div "Add Column" at bounding box center [811, 275] width 1470 height 252
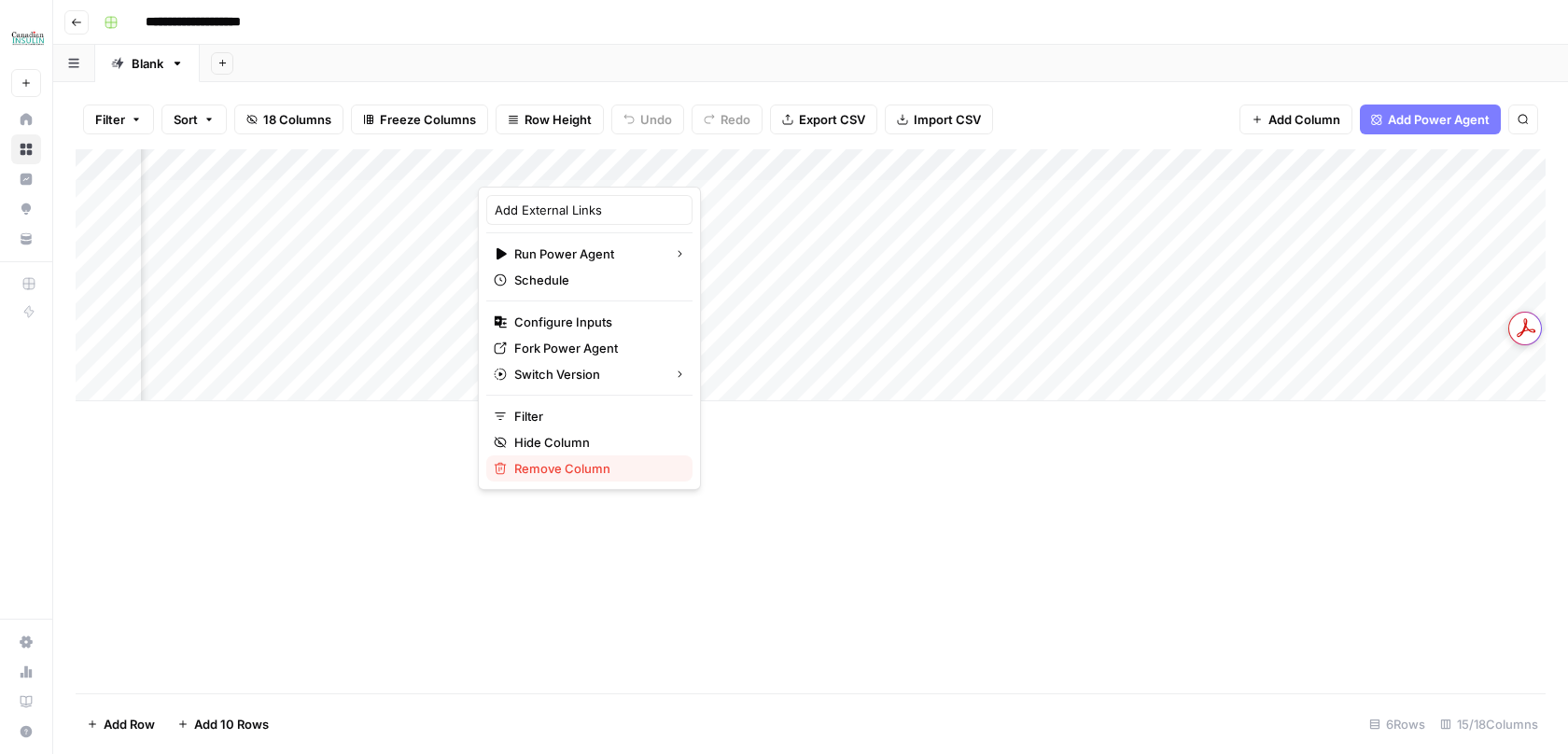
click at [577, 472] on span "Remove Column" at bounding box center [596, 468] width 163 height 19
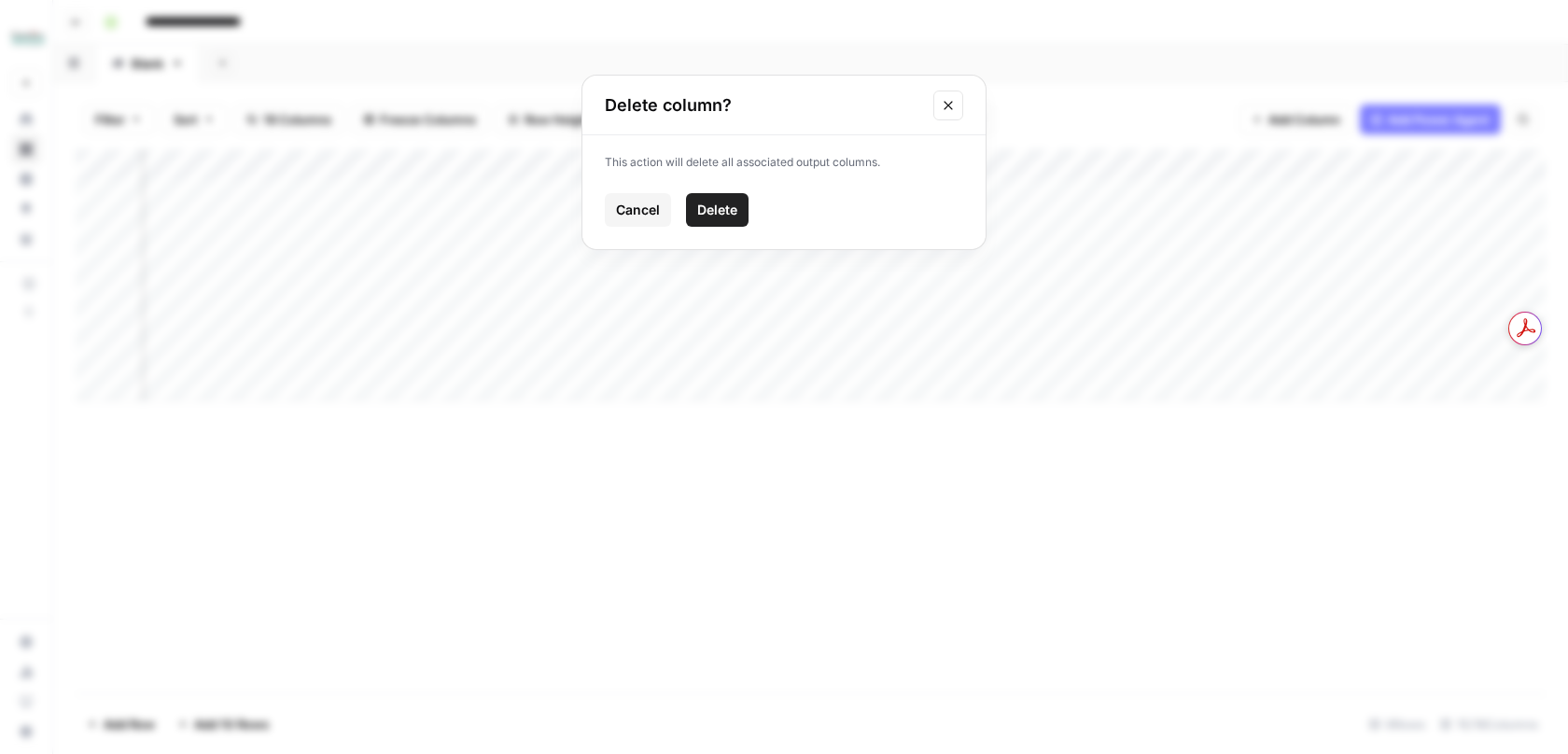
click at [732, 215] on span "Delete" at bounding box center [717, 209] width 40 height 19
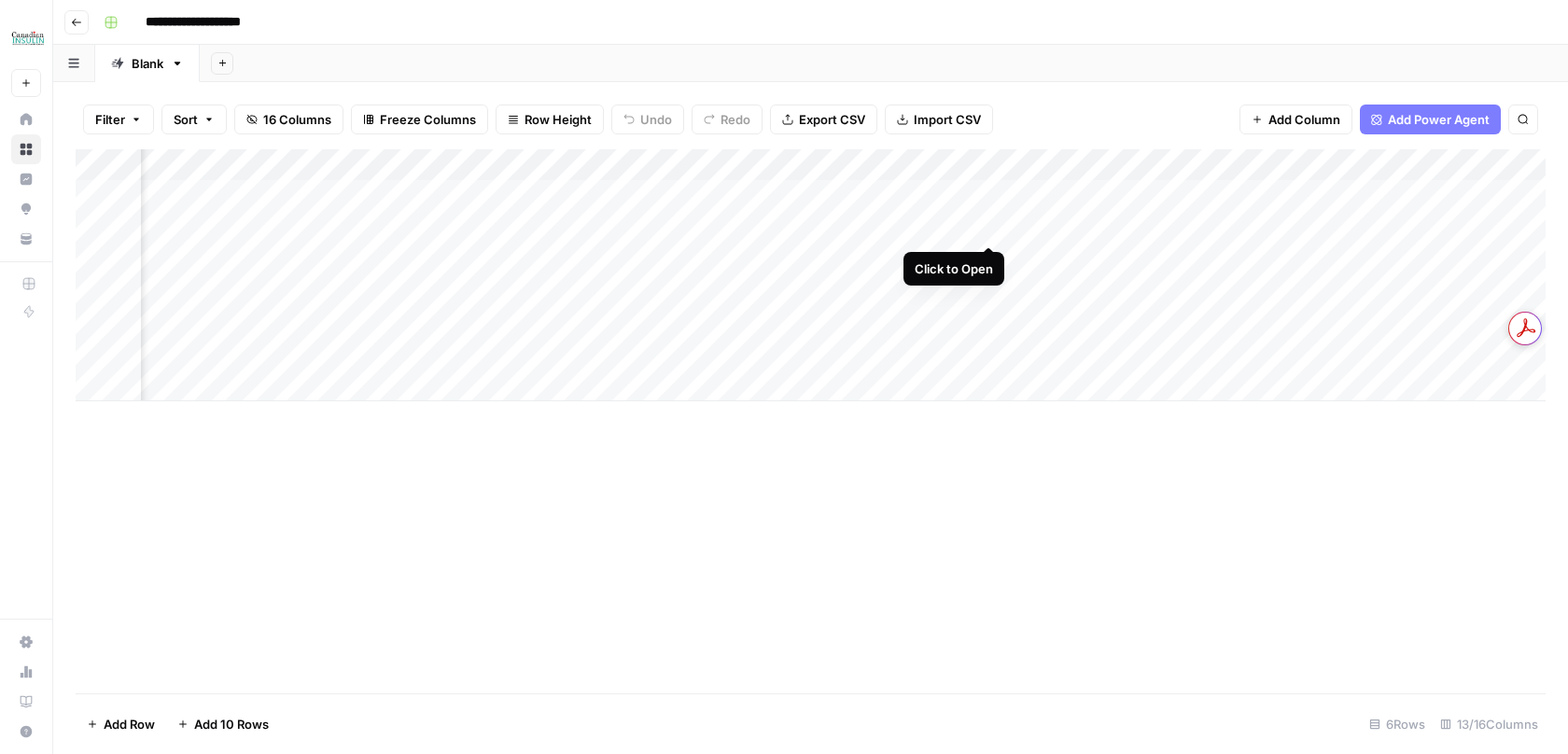
click at [988, 229] on div "Add Column" at bounding box center [811, 275] width 1470 height 252
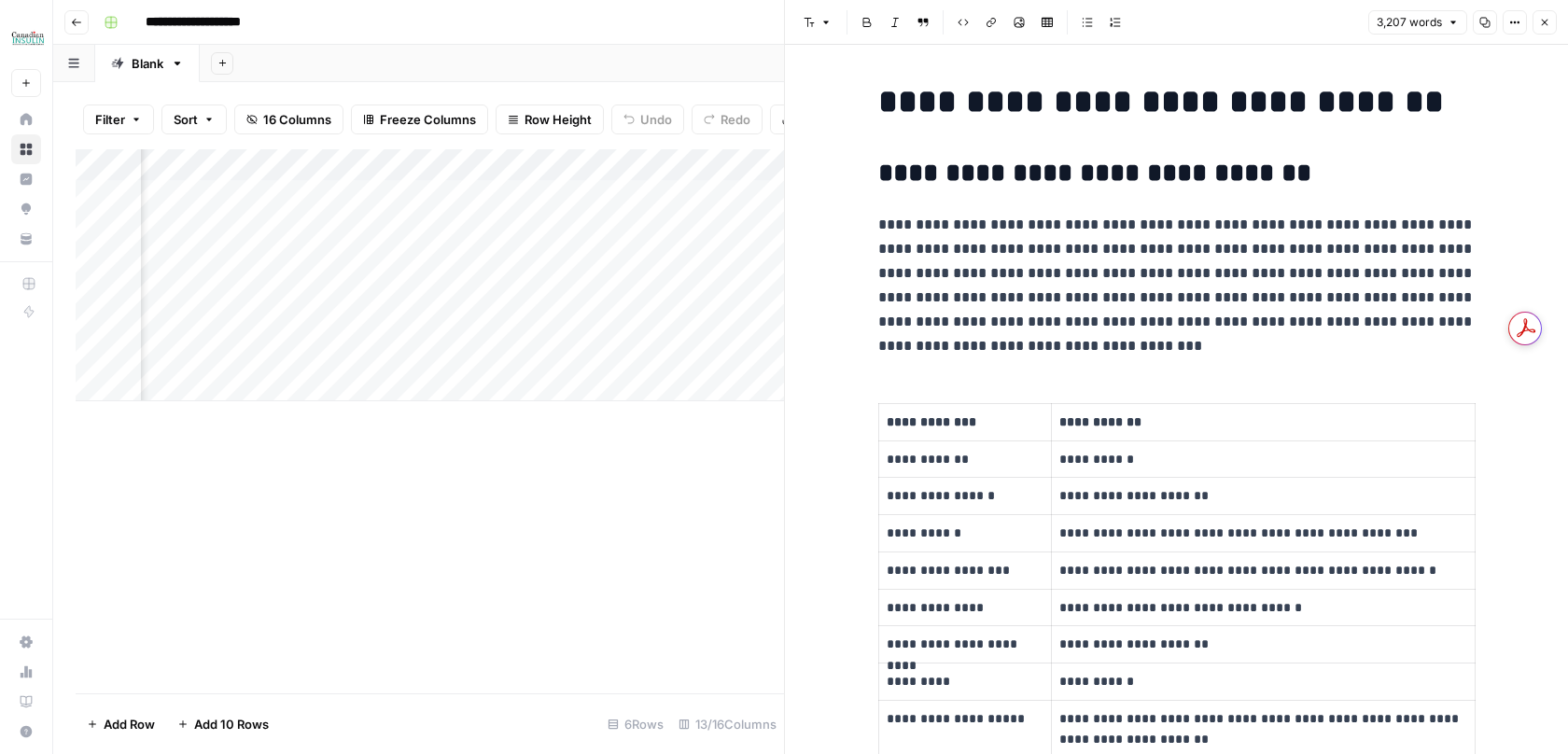
click at [1486, 26] on icon "button" at bounding box center [1484, 22] width 11 height 11
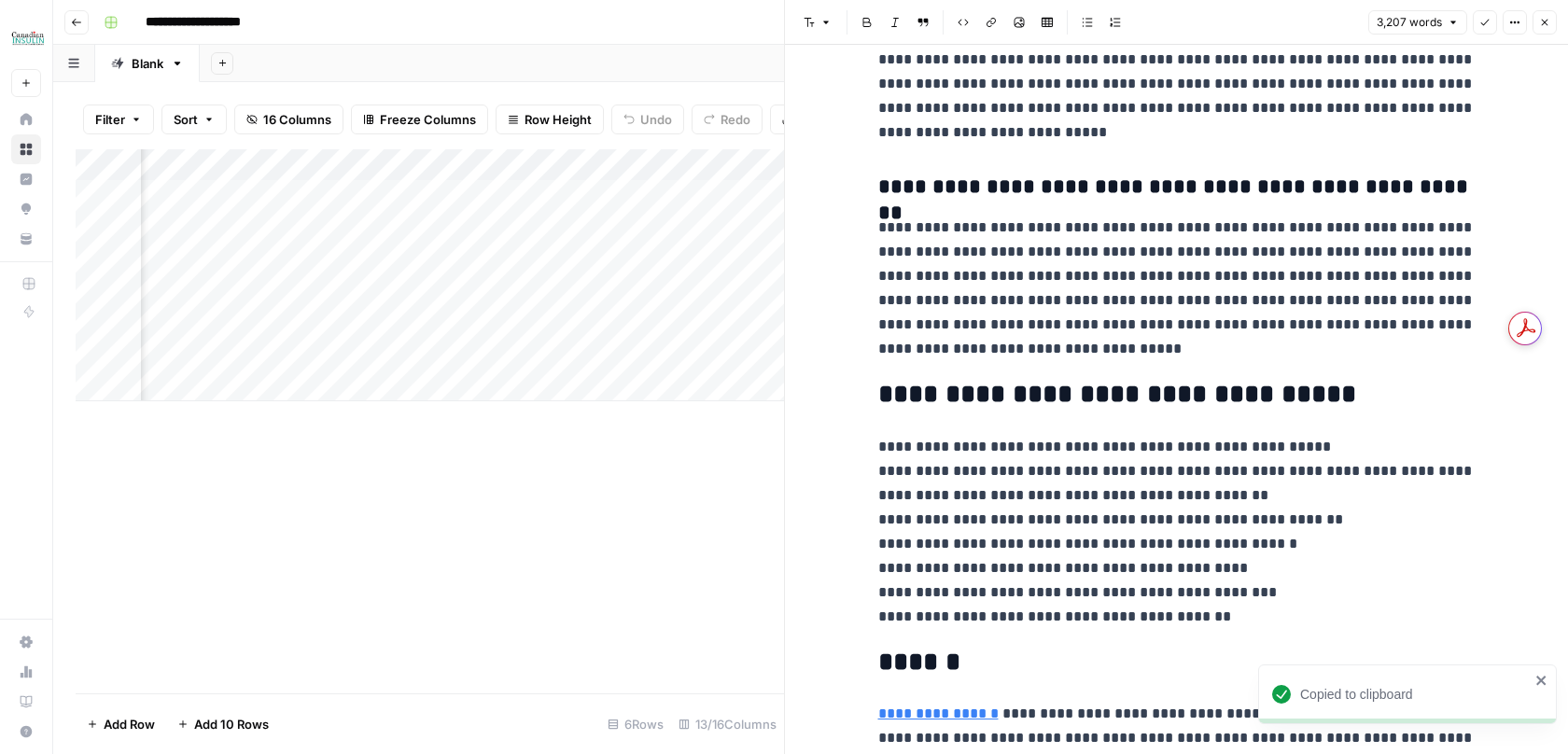
scroll to position [1853, 0]
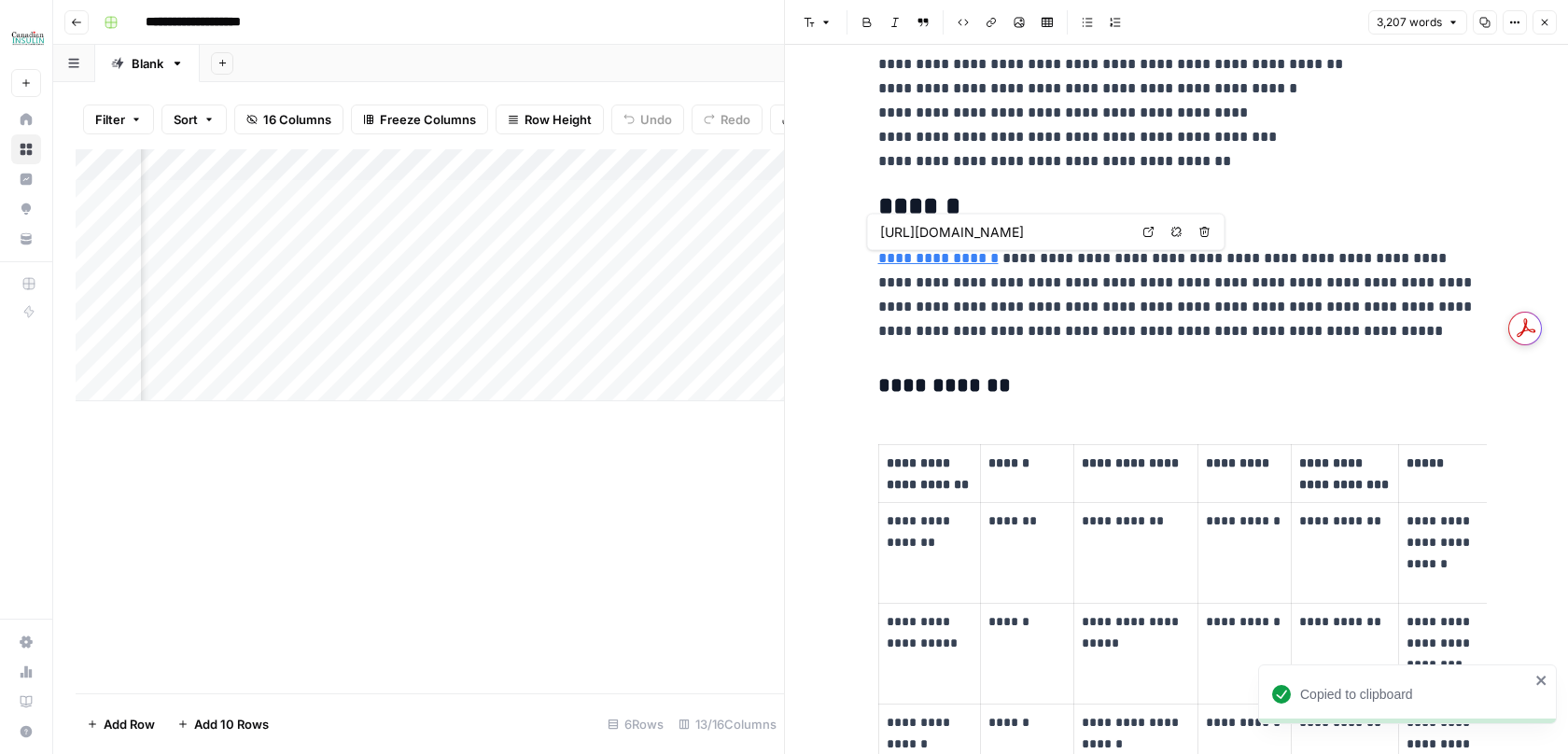
click at [1539, 15] on button "Close" at bounding box center [1545, 22] width 24 height 24
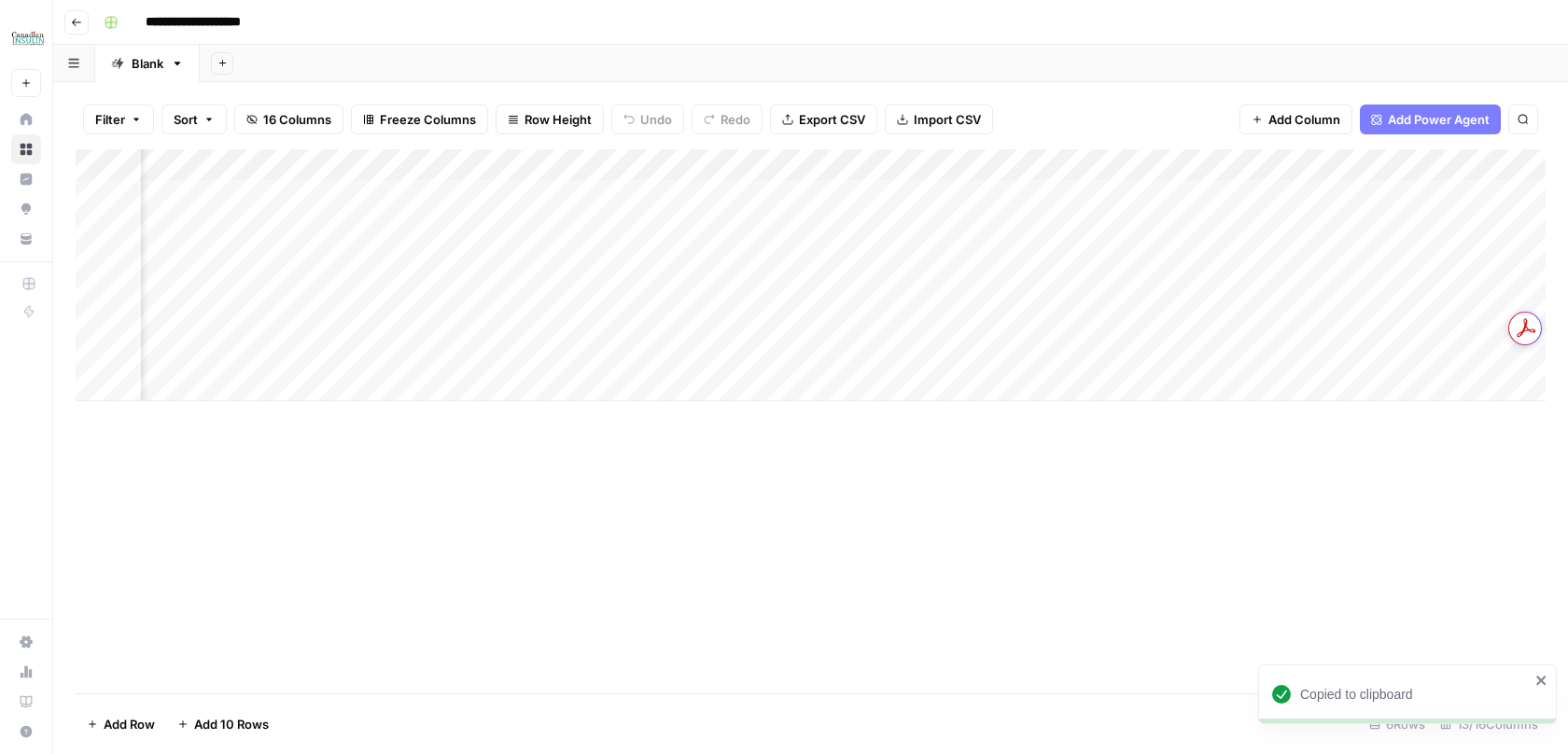
click at [903, 506] on div "Add Column" at bounding box center [811, 421] width 1470 height 544
